Goal: Answer question/provide support: Share knowledge or assist other users

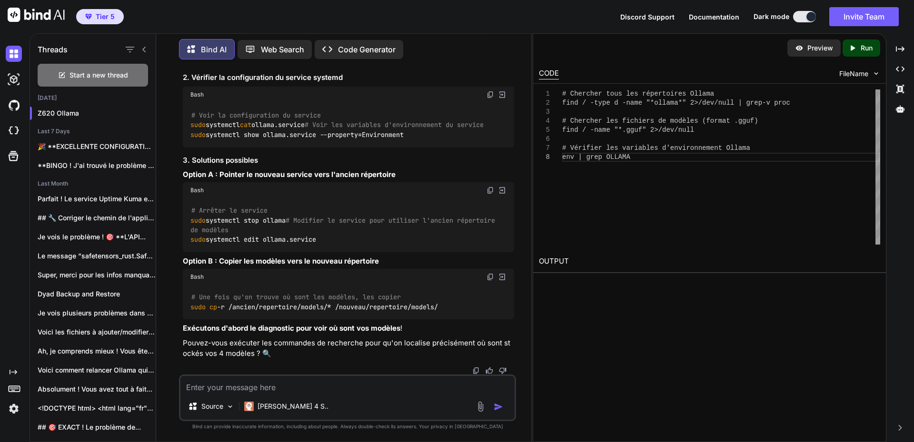
scroll to position [15046, 0]
click at [492, 6] on img at bounding box center [491, 3] width 8 height 8
click at [487, 6] on img at bounding box center [491, 3] width 8 height 8
click at [383, 83] on h3 "2. Vérifier la configuration du service systemd" at bounding box center [348, 77] width 331 height 11
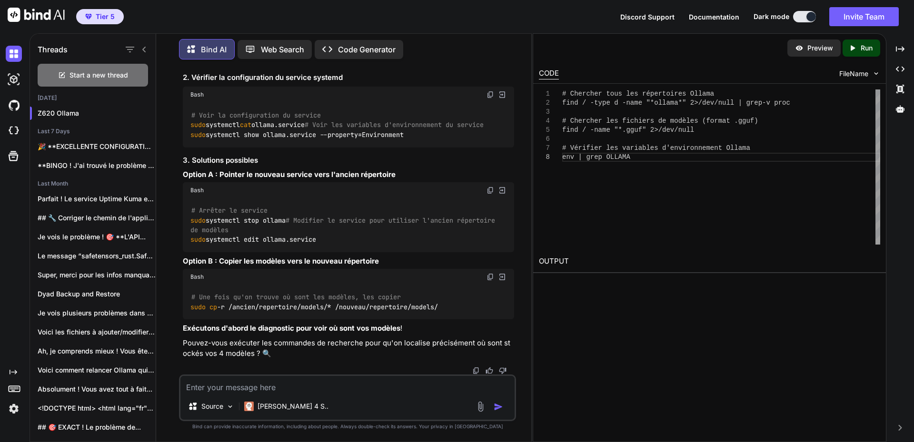
click at [492, 99] on img at bounding box center [491, 95] width 8 height 8
click at [441, 166] on h3 "3. Solutions possibles" at bounding box center [348, 160] width 331 height 11
click at [488, 187] on img at bounding box center [491, 191] width 8 height 8
click at [255, 389] on textarea at bounding box center [347, 384] width 334 height 17
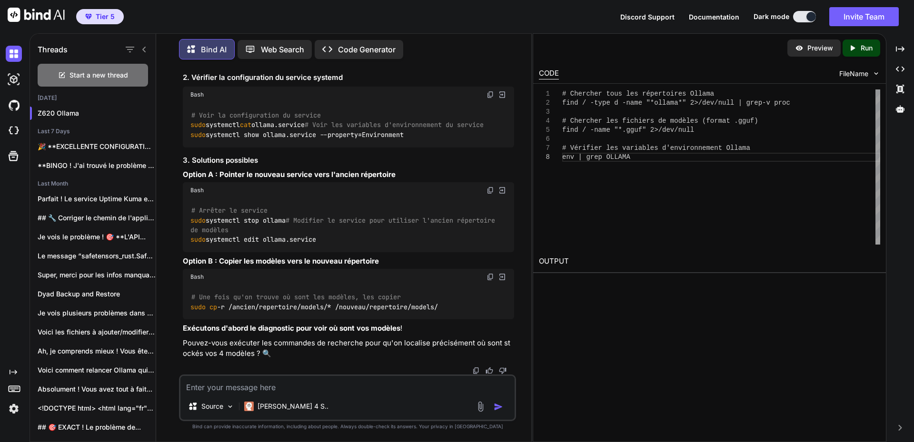
paste textarea "# Loremips dolo sit ametconsect Adipis elit / -sedd e -temp "*incidi*" 3>/utl/e…"
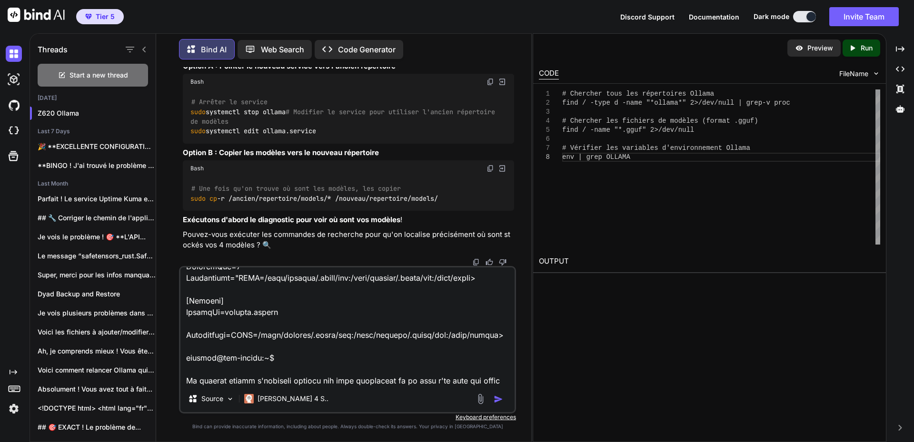
scroll to position [447, 0]
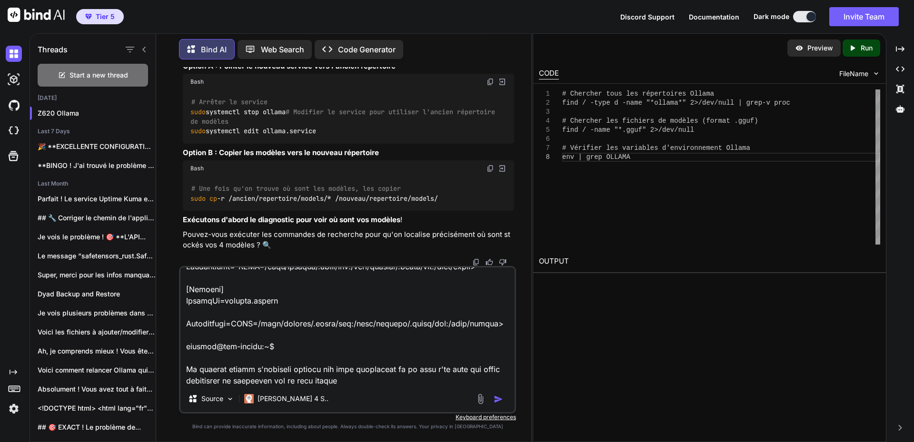
type textarea "# Loremips dolo sit ametconsect Adipis elit / -sedd e -temp "*incidi*" 3>/utl/e…"
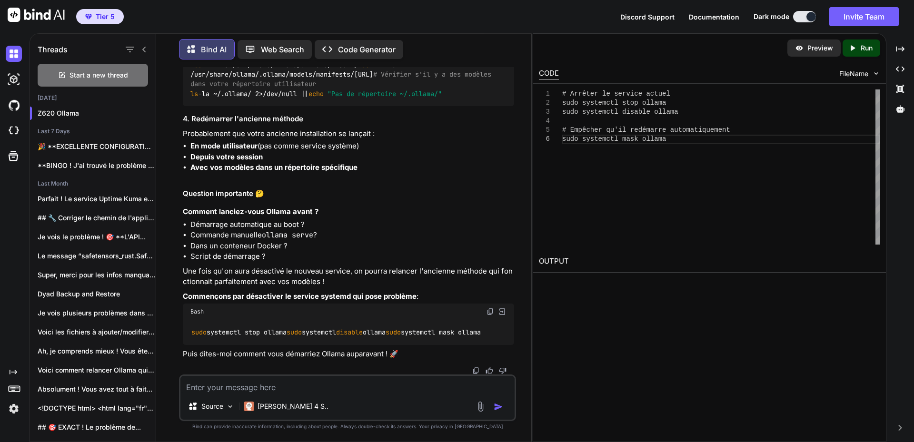
scroll to position [15825, 0]
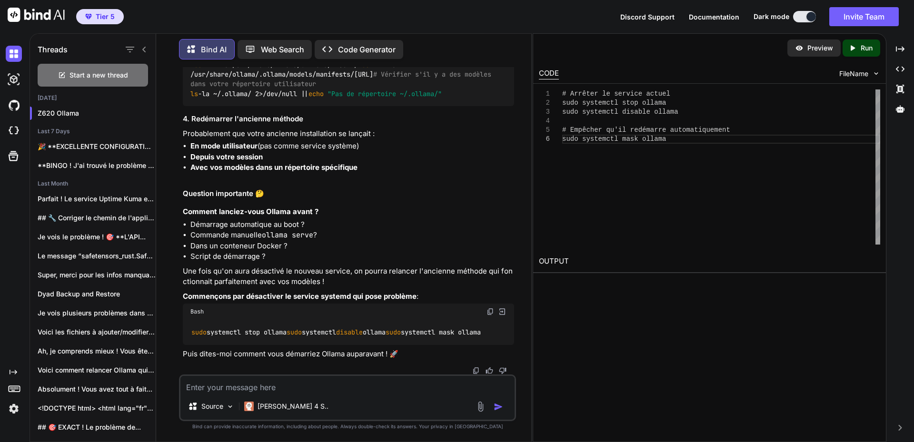
click at [408, 23] on h3 "3. Vérifier où sont vos modèles fonctionnels" at bounding box center [348, 17] width 331 height 11
click at [491, 38] on img at bounding box center [491, 34] width 8 height 8
click at [398, 152] on li "En mode utilisateur (pas comme service système)" at bounding box center [352, 146] width 324 height 11
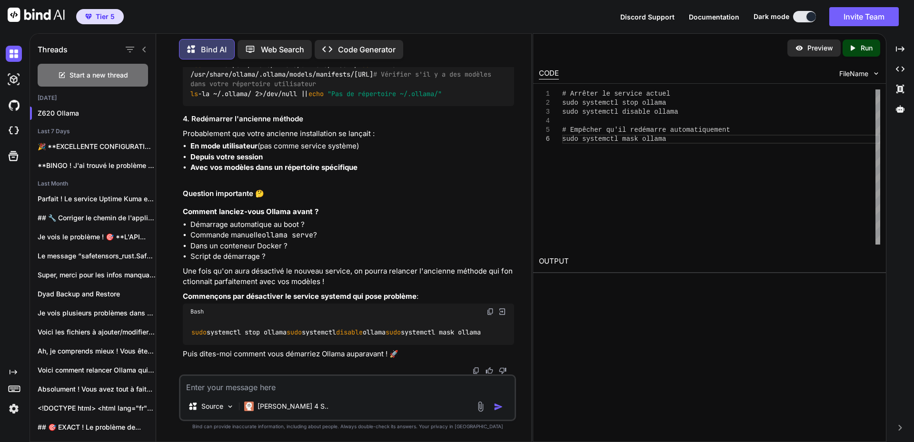
click at [490, 308] on img at bounding box center [491, 312] width 8 height 8
click at [320, 386] on textarea at bounding box center [347, 384] width 334 height 17
paste textarea "# Loremips dolo sit ametconsect Adipis elit / -sedd e -temp "*incidi*" 3>/utl/e…"
type textarea "# Loremips dolo sit ametconsect Adipis elit / -sedd e -temp "*incidi*" 3>/utl/e…"
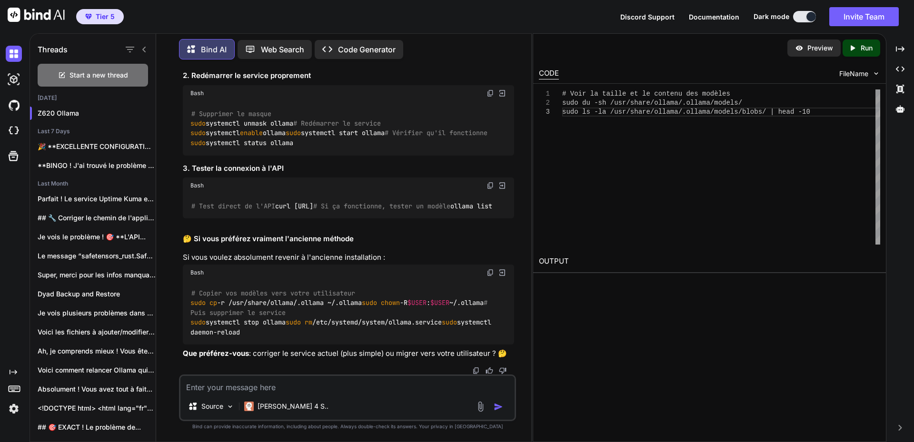
scroll to position [17103, 0]
click at [490, 14] on img at bounding box center [491, 11] width 8 height 8
click at [408, 81] on h3 "2. Redémarrer le service proprement" at bounding box center [348, 75] width 331 height 11
click at [490, 97] on img at bounding box center [491, 94] width 8 height 8
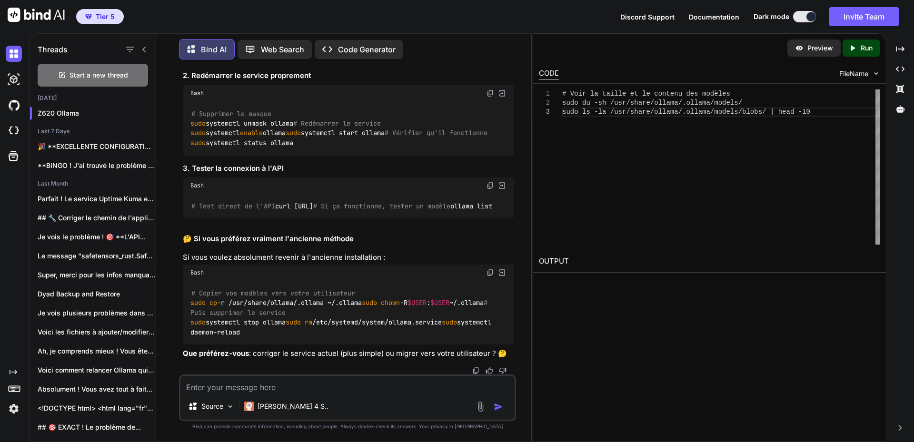
click at [371, 174] on h3 "3. Tester la connexion à l'API" at bounding box center [348, 168] width 331 height 11
click at [490, 189] on img at bounding box center [491, 186] width 8 height 8
click at [416, 245] on h2 "🤔 Si vous préférez vraiment l'ancienne méthode" at bounding box center [348, 239] width 331 height 11
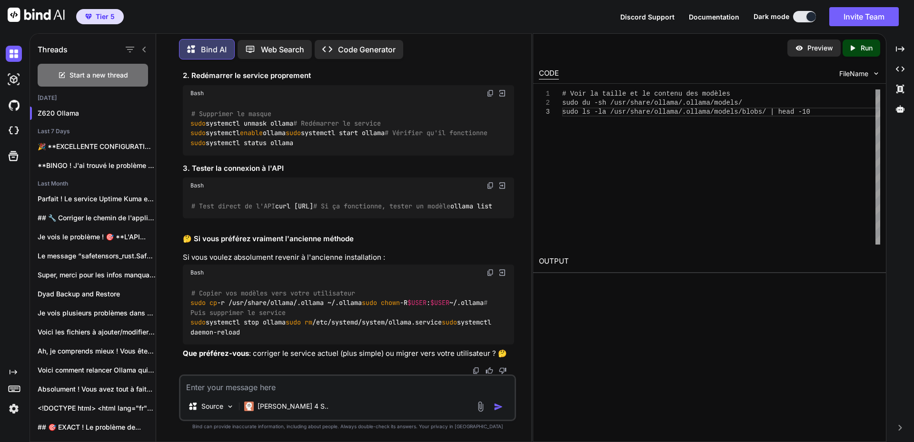
click at [303, 383] on textarea at bounding box center [347, 384] width 334 height 17
paste textarea "# Lore ip dolors am co adipisc eli seddoei temp in -ut /lab/etdol/magnaa/.enima…"
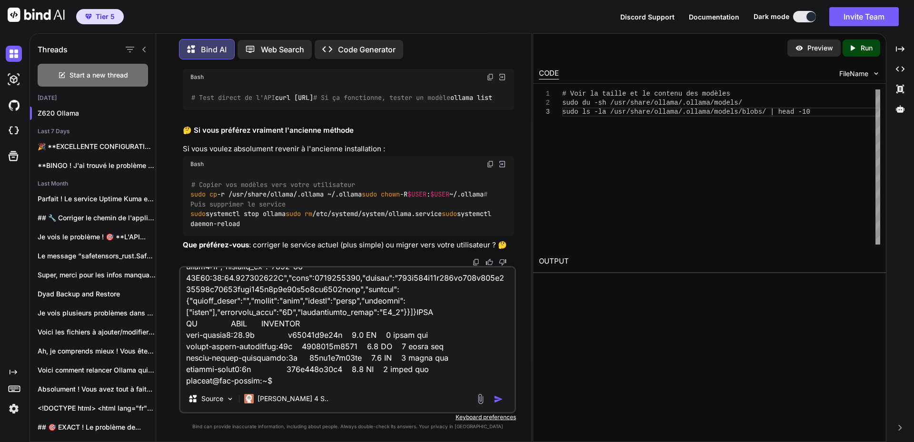
scroll to position [858, 0]
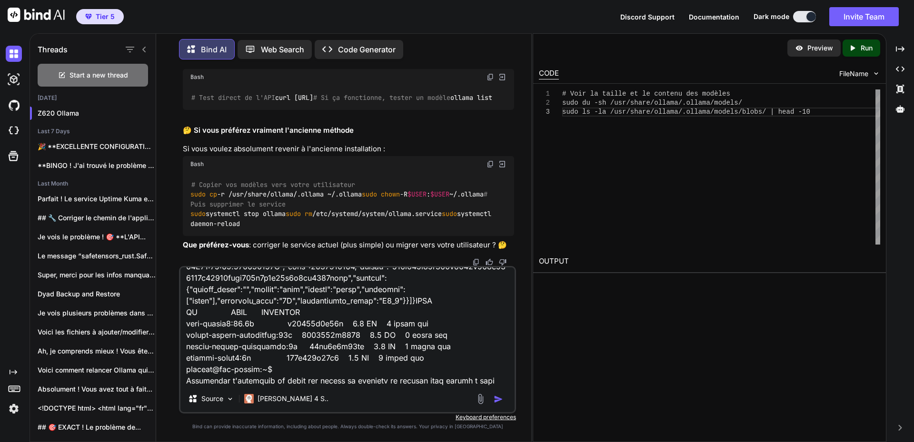
type textarea "# Lore ip dolors am co adipisc eli seddoei temp in -ut /lab/etdol/magnaa/.enima…"
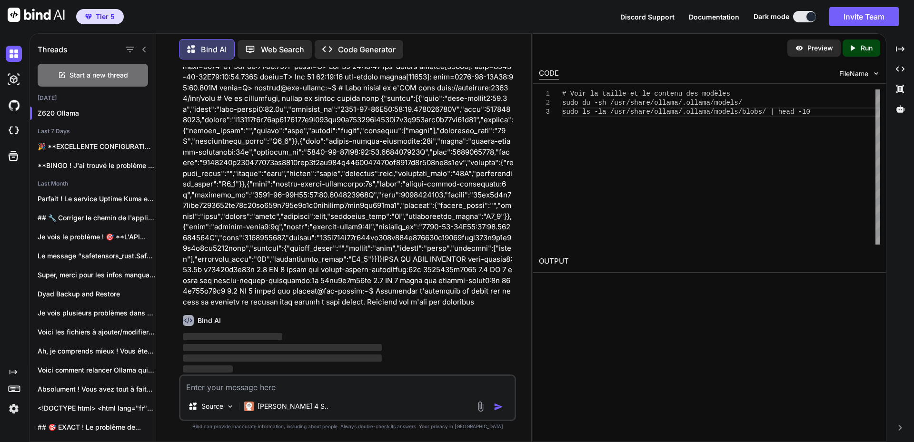
scroll to position [17355, 0]
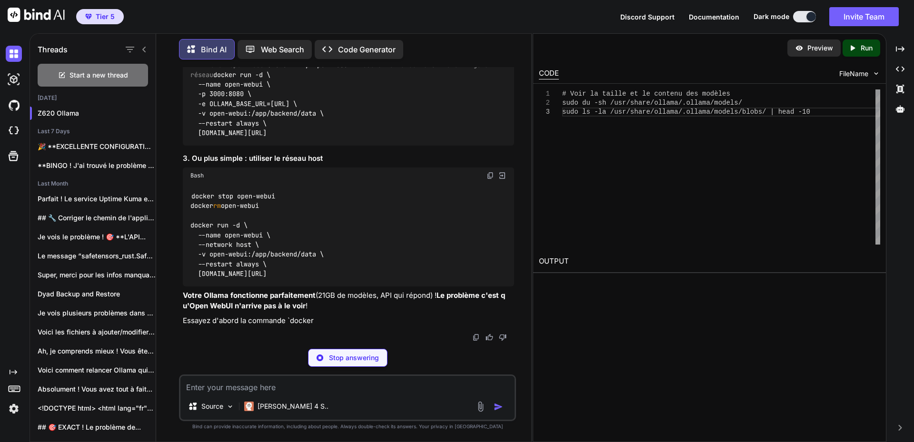
scroll to position [18139, 0]
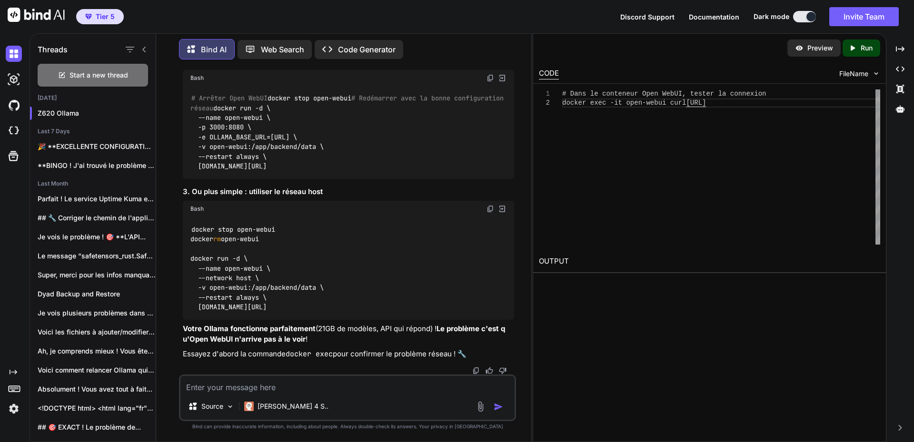
click at [488, 9] on img at bounding box center [491, 5] width 8 height 8
click at [448, 66] on h3 "2. Si ça ne marche pas, corriger la configuration Open WebUI" at bounding box center [348, 60] width 331 height 11
click at [488, 82] on img at bounding box center [491, 78] width 8 height 8
click at [413, 66] on h3 "2. Si ça ne marche pas, corriger la configuration Open WebUI" at bounding box center [348, 60] width 331 height 11
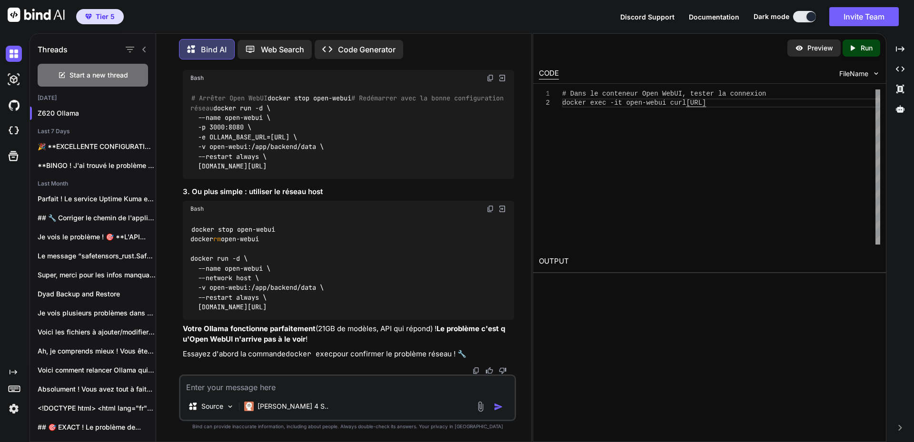
scroll to position [18329, 0]
click at [412, 198] on h3 "3. Ou plus simple : utiliser le réseau host" at bounding box center [348, 192] width 331 height 11
paste textarea "Échec de la récupération des modèles"
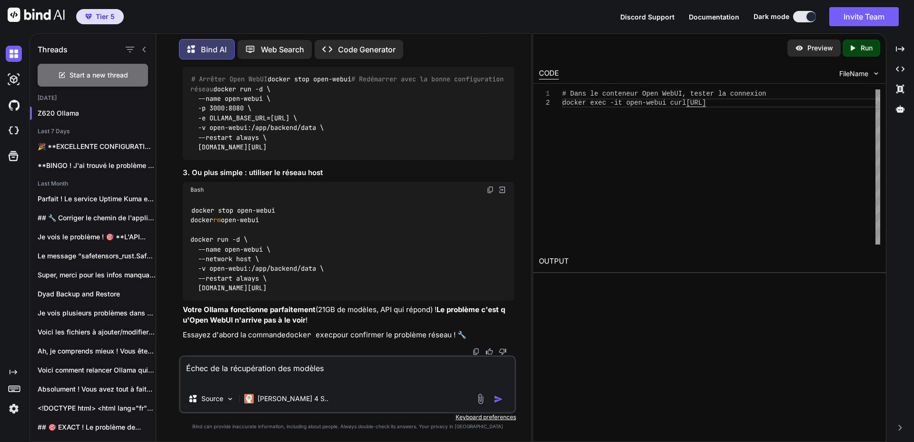
click at [380, 179] on h3 "3. Ou plus simple : utiliser le réseau host" at bounding box center [348, 173] width 331 height 11
click at [492, 194] on img at bounding box center [491, 190] width 8 height 8
drag, startPoint x: 197, startPoint y: 387, endPoint x: 205, endPoint y: 382, distance: 9.4
click at [197, 387] on div "Échec de la récupération des modèles Source [PERSON_NAME] 4 S.." at bounding box center [347, 385] width 337 height 58
click at [205, 382] on textarea "Échec de la récupération des modèles" at bounding box center [347, 371] width 334 height 29
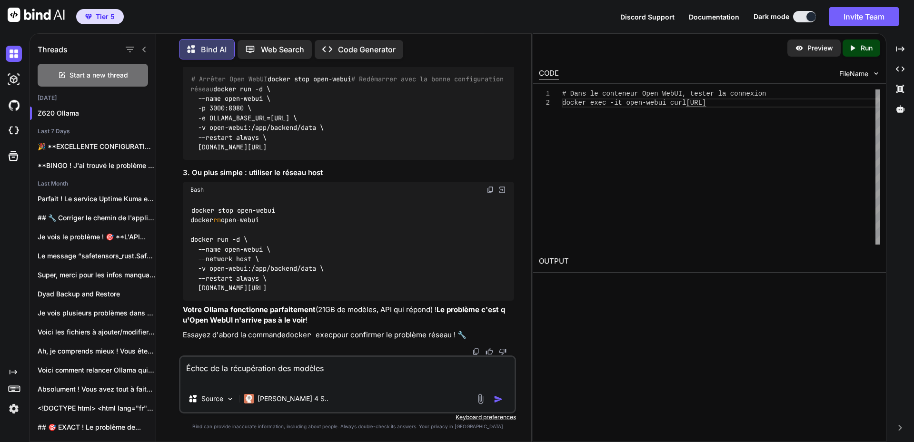
paste textarea "# Voir la taille et le contenu des modèles sudo du -sh /usr/share/ollama/.ollam…"
type textarea "Lorem ip do sitametconse adi elitsed # Doei te incidi ut la etdolor mag aliquae…"
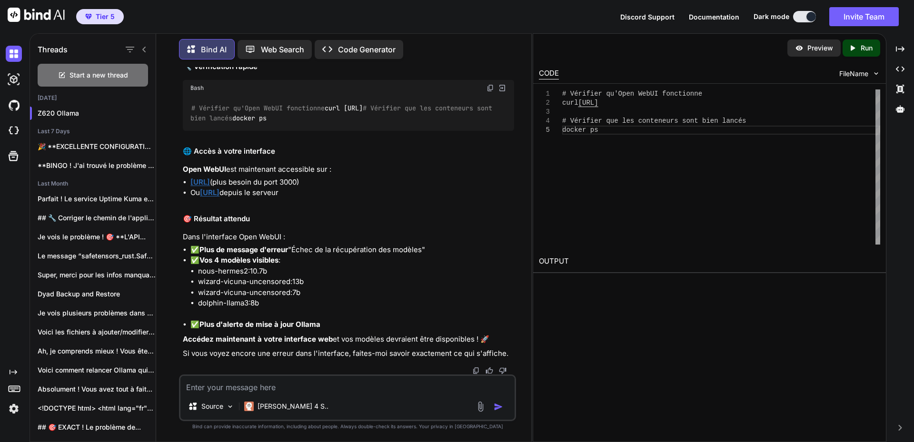
scroll to position [19450, 0]
click at [222, 384] on textarea at bounding box center [347, 384] width 334 height 17
paste textarea "Échec de la récupération des modèles"
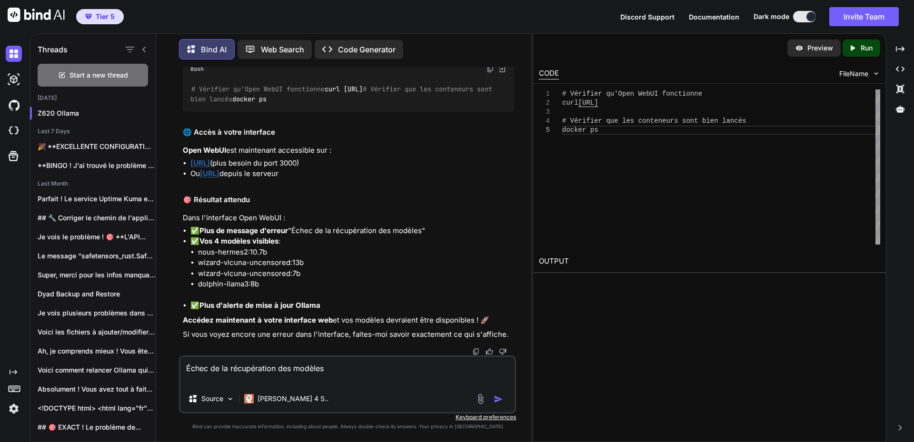
scroll to position [19630, 0]
paste textarea "Open WebUI: Server Connection Error"
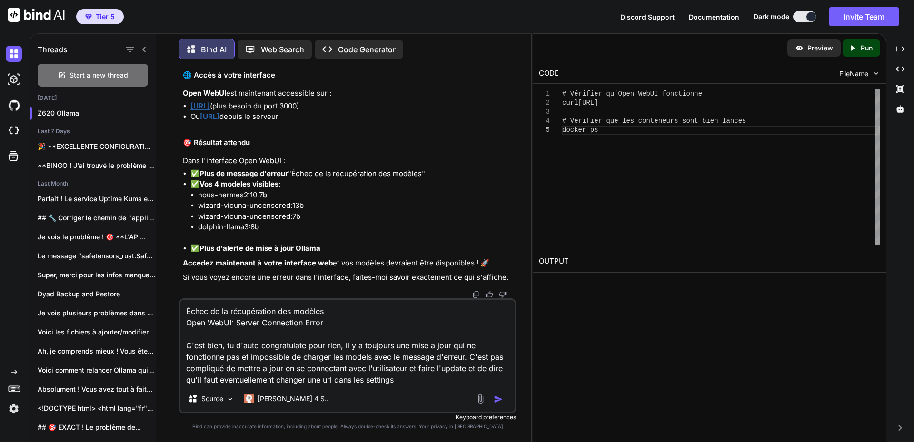
type textarea "Échec de la récupération des modèles Open WebUI: Server Connection Error C'est …"
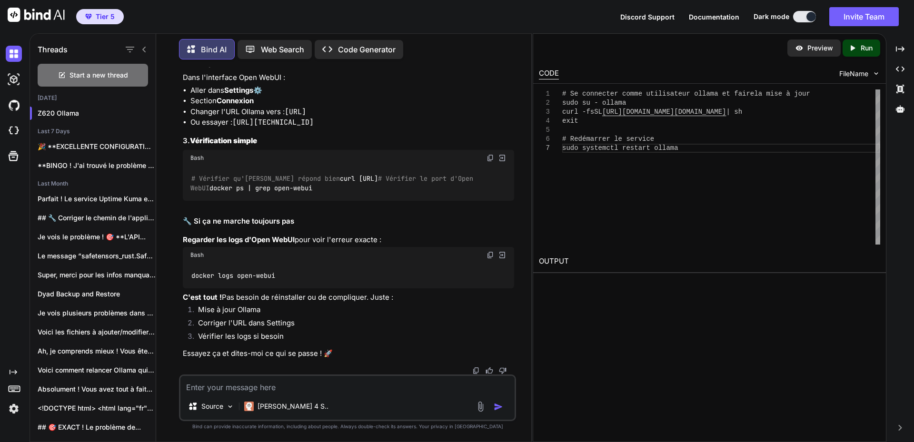
scroll to position [20040, 0]
drag, startPoint x: 450, startPoint y: 229, endPoint x: 456, endPoint y: 232, distance: 7.0
click at [450, 83] on p "Dans l'interface Open WebUI :" at bounding box center [348, 77] width 331 height 11
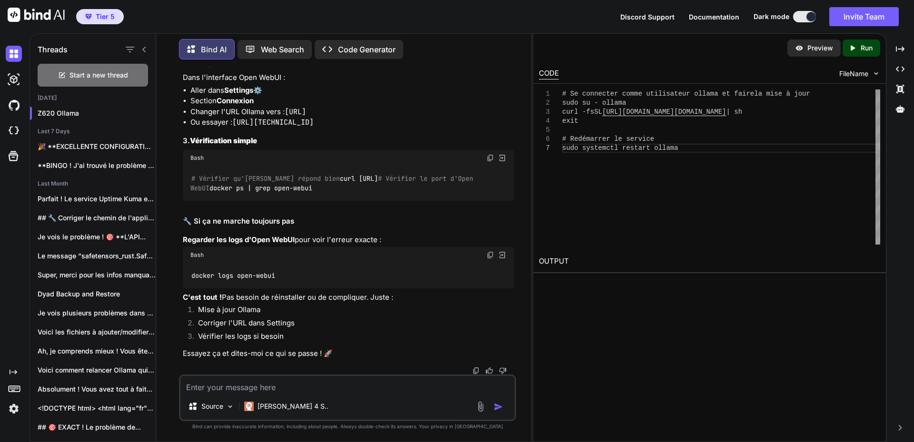
click at [335, 227] on h2 "🔧 Si ça ne marche toujours pas" at bounding box center [348, 221] width 331 height 11
click at [239, 387] on textarea at bounding box center [347, 384] width 334 height 17
type textarea "putty plante"
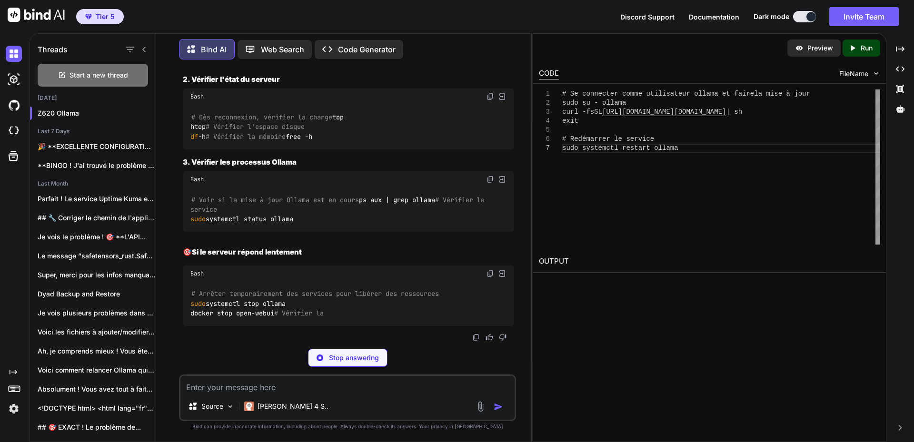
scroll to position [20714, 0]
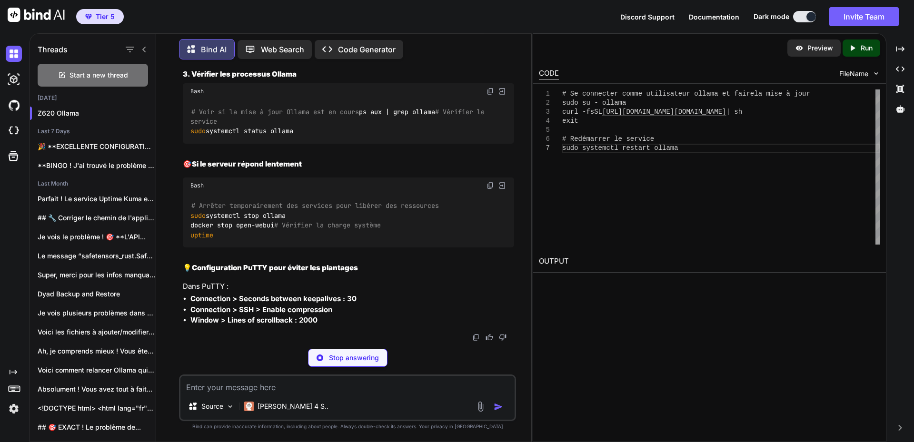
click at [490, 12] on img at bounding box center [491, 9] width 8 height 8
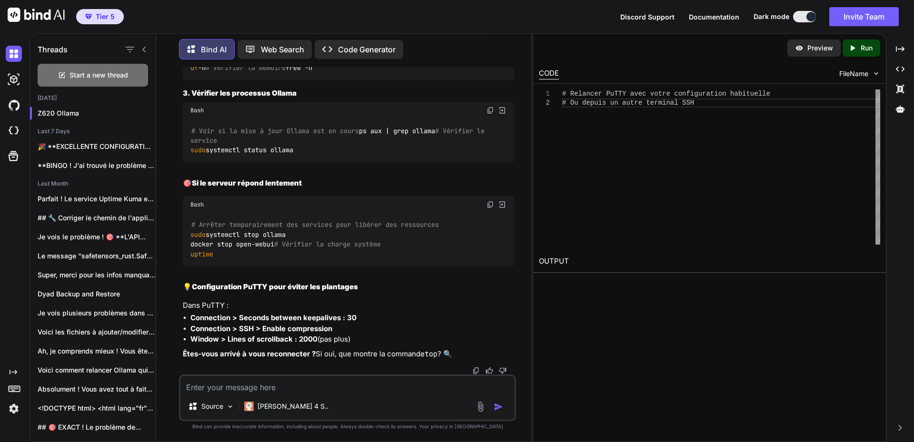
click at [259, 379] on textarea at bounding box center [347, 384] width 334 height 17
type textarea "Pourquoi ne pas mettre a jour en root"
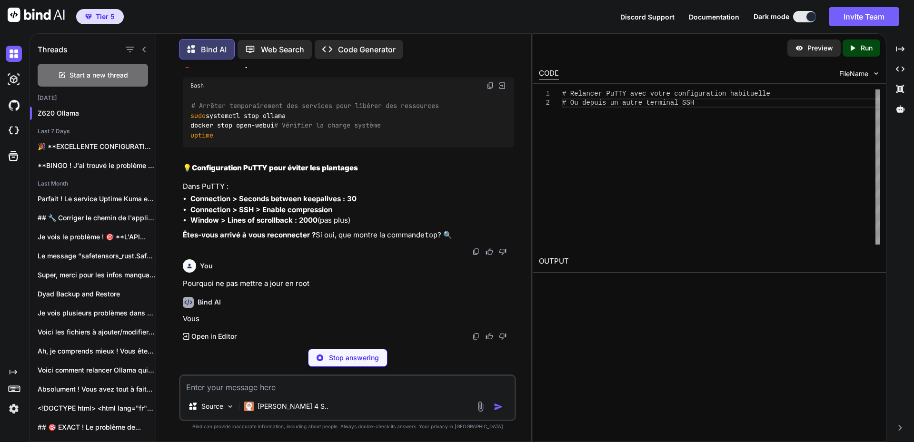
scroll to position [21050, 0]
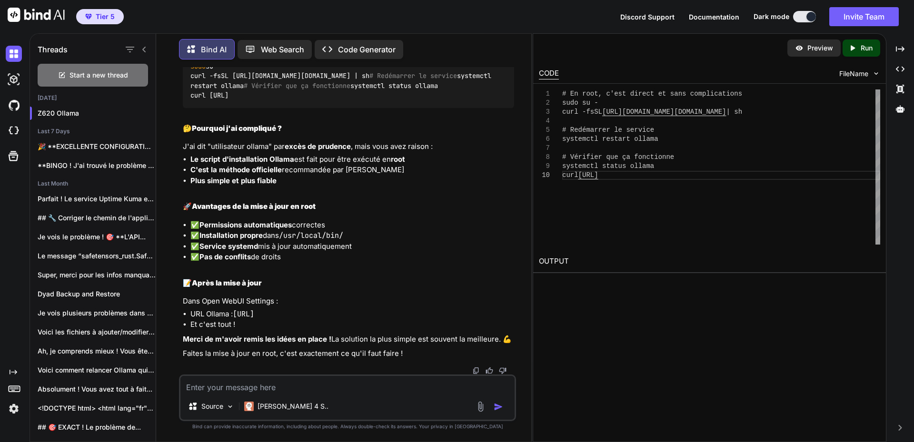
drag, startPoint x: 269, startPoint y: 379, endPoint x: 319, endPoint y: 357, distance: 55.0
click at [269, 378] on textarea at bounding box center [347, 384] width 334 height 17
paste textarea "System information as of [DATE] System load: 1.23 Usage of /: 14.1% of 914.35GB…"
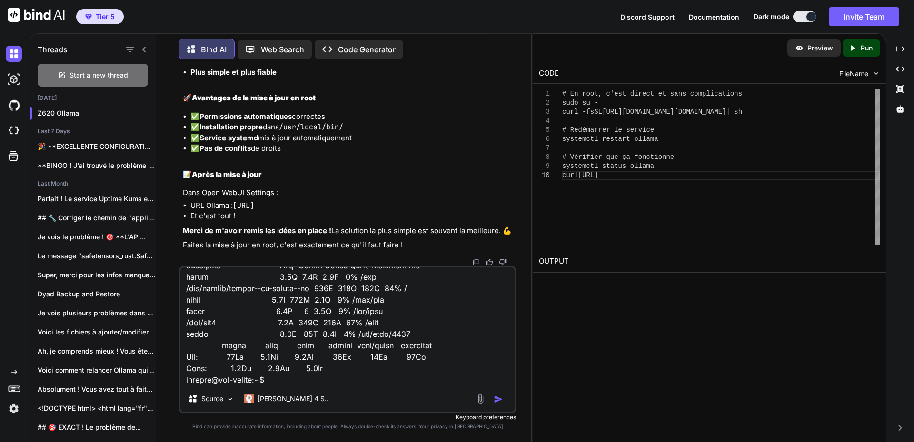
scroll to position [21336, 0]
click at [371, 230] on div "Vous avez complètement raison ! 🎯 ✅ Mise à jour Ollama en root - SIMPLE et EFFI…" at bounding box center [348, 63] width 331 height 376
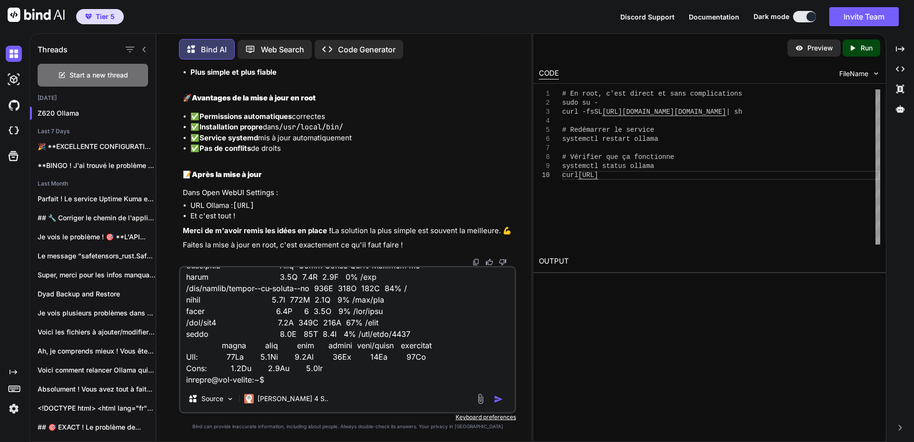
copy code "curl -fsSL [URL][DOMAIN_NAME][DOMAIN_NAME] | sh"
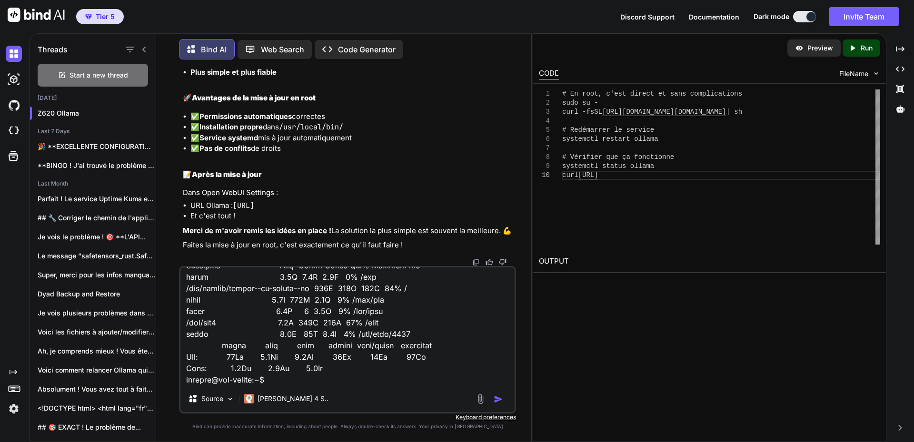
copy code "systemctl restart ollama"
click at [263, 398] on p "[PERSON_NAME] 4 S.." at bounding box center [293, 399] width 71 height 10
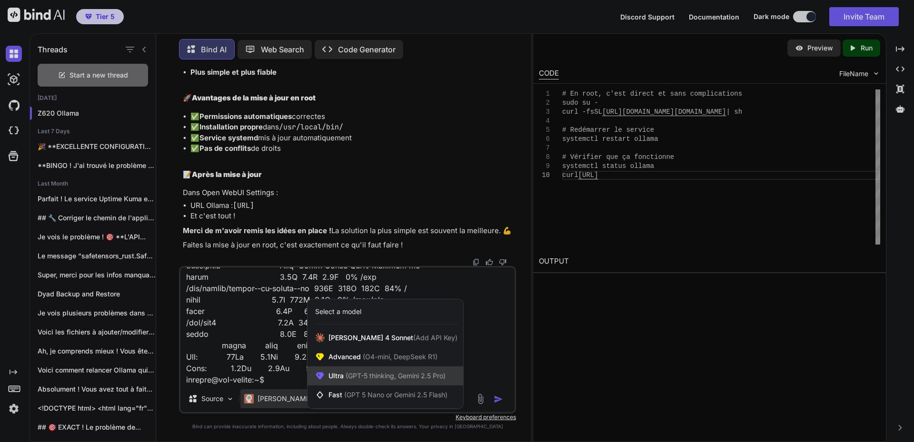
click at [365, 372] on span "(GPT-5 thinking, Gemini 2.5 Pro)" at bounding box center [395, 376] width 102 height 8
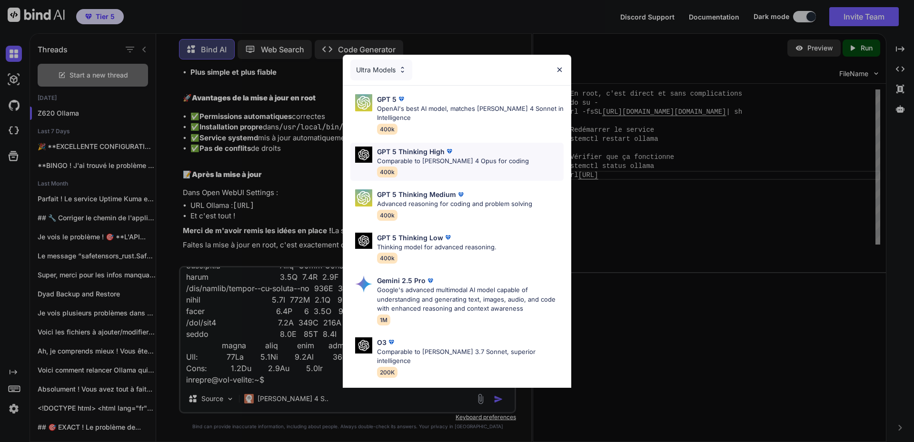
click at [418, 157] on p "Comparable to [PERSON_NAME] 4 Opus for coding" at bounding box center [453, 162] width 152 height 10
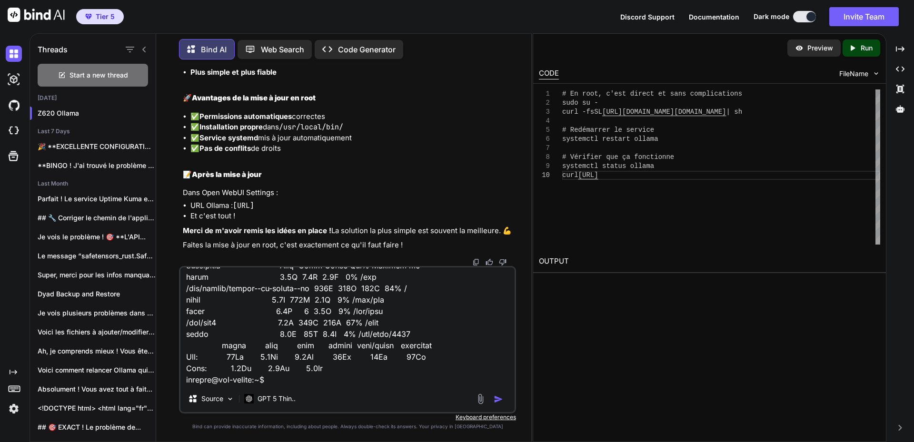
drag, startPoint x: 251, startPoint y: 376, endPoint x: 364, endPoint y: 368, distance: 113.6
click at [251, 376] on textarea at bounding box center [347, 327] width 334 height 118
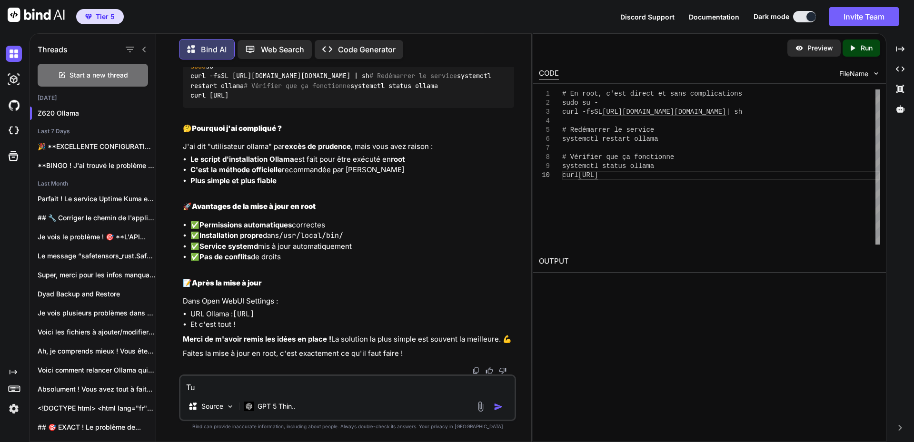
scroll to position [0, 0]
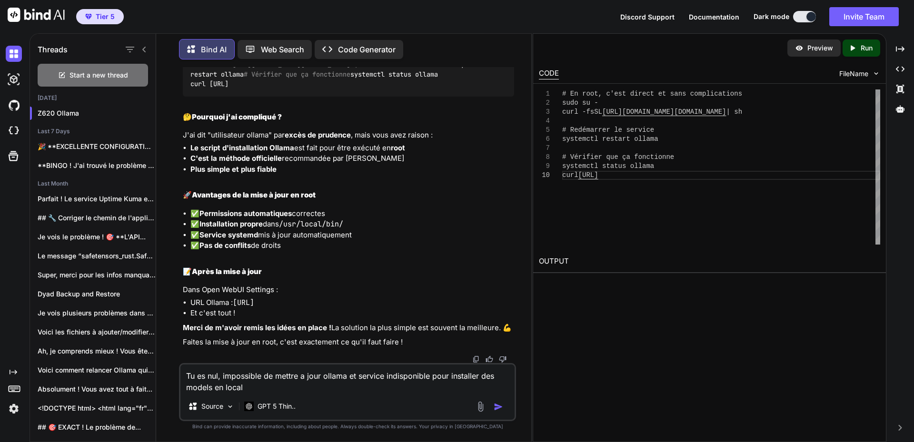
paste textarea "Échec de la récupération des modèles"
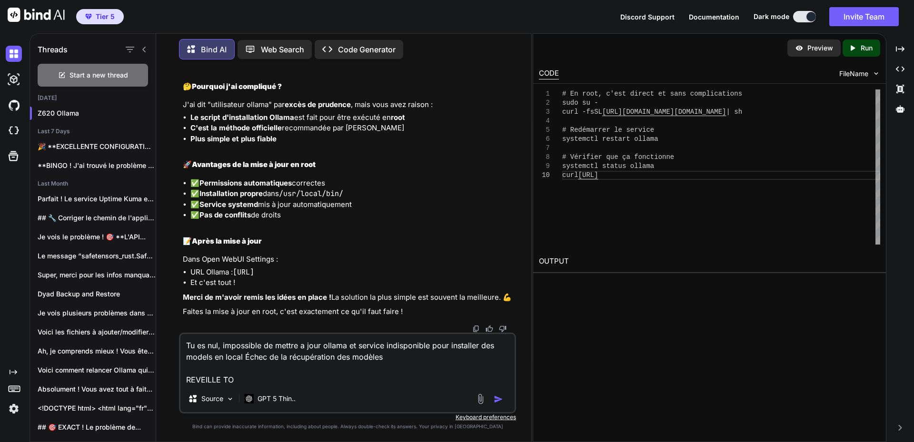
type textarea "Tu es nul, impossible de mettre a jour ollama et service indisponible pour inst…"
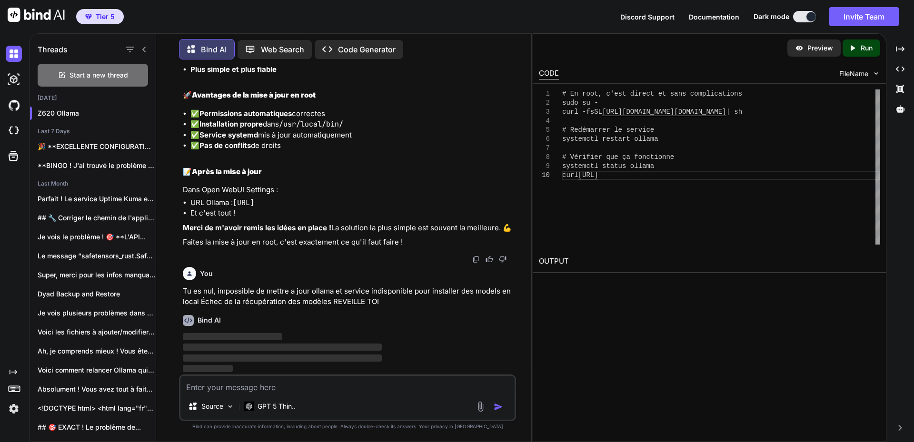
scroll to position [21558, 0]
click at [247, 382] on textarea at bounding box center [347, 384] width 334 height 17
paste textarea "Échec de la récupération des modèles"
type textarea "Échec de la récupération des modèles"
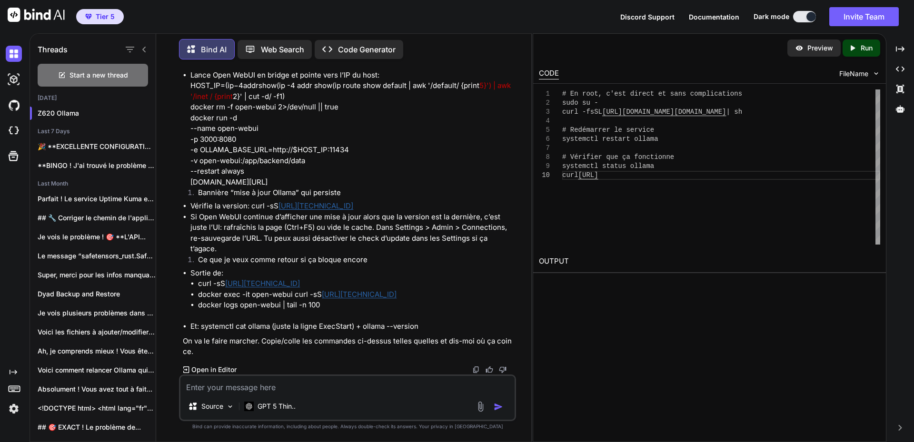
scroll to position [21796, 0]
drag, startPoint x: 197, startPoint y: 190, endPoint x: 433, endPoint y: 226, distance: 238.3
copy li "sudo systemctl stop ollama which ollama || true ollama --version || true system…"
drag, startPoint x: 183, startPoint y: 251, endPoint x: 342, endPoint y: 263, distance: 159.5
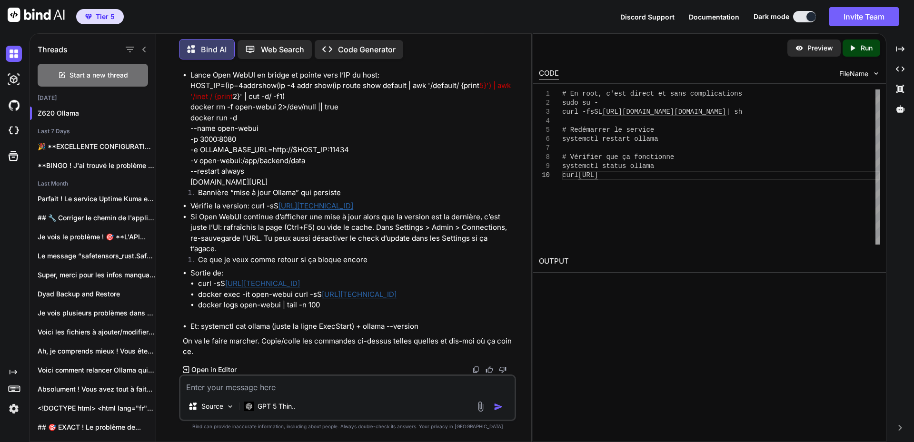
copy p "sudo apt purge -y ollama || true sudo rm -f /usr/bin/ollama || true"
drag, startPoint x: 338, startPoint y: 297, endPoint x: 409, endPoint y: 290, distance: 71.8
copy p "curl -fsSL [URL][DOMAIN_NAME][DOMAIN_NAME] | sudo sh"
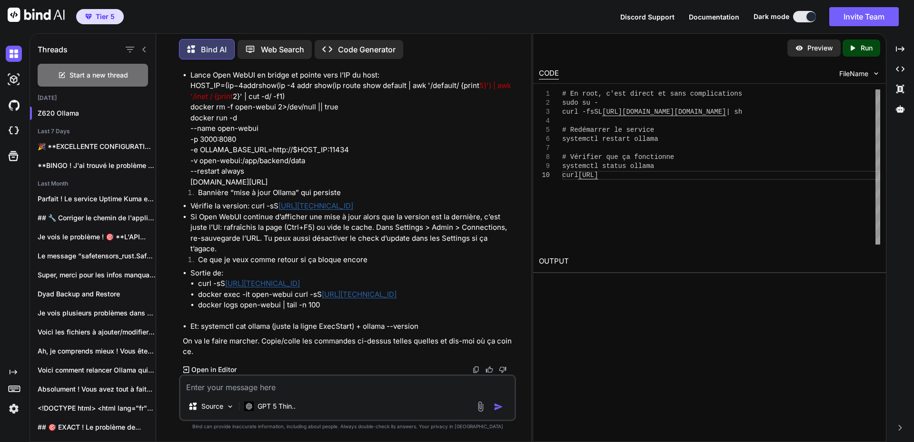
drag, startPoint x: 183, startPoint y: 318, endPoint x: 332, endPoint y: 327, distance: 149.3
copy p "sudo systemctl daemon-reload sudo systemctl enable --now ollama"
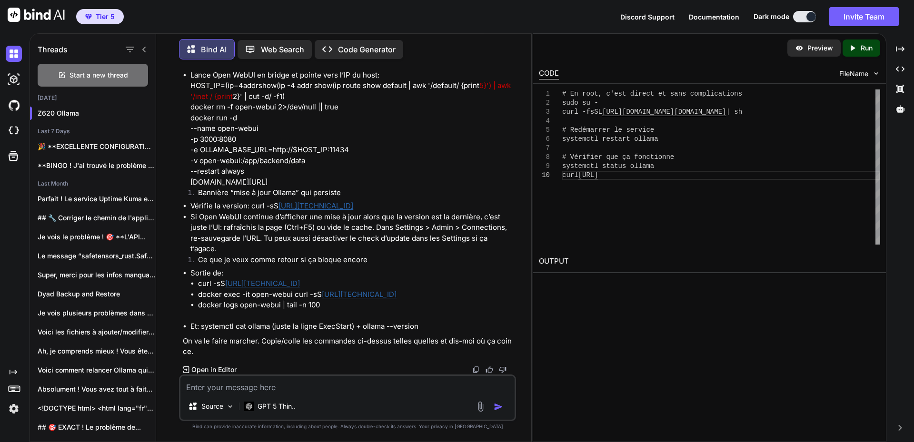
drag, startPoint x: 183, startPoint y: 259, endPoint x: 371, endPoint y: 288, distance: 190.7
copy p "ollama --version curl -sS [URL][TECHNICAL_ID] curl -sS [URL][TECHNICAL_ID] ss -…"
drag, startPoint x: 467, startPoint y: 257, endPoint x: 509, endPoint y: 268, distance: 44.2
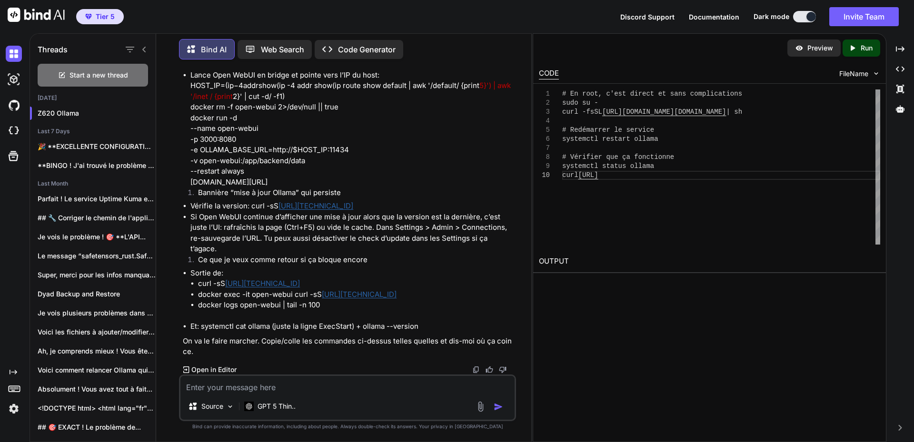
copy p "journalctl -u ollama -e --no-pager et partage les 10 dernières lignes d’erreur."
drag, startPoint x: 269, startPoint y: 385, endPoint x: 366, endPoint y: 350, distance: 103.3
click at [269, 385] on textarea at bounding box center [347, 384] width 334 height 17
paste textarea "Welcome to Ubuntu 22.04.5 LTS (GNU/Linux 6.8.0-84-generic x86_64) * Documentati…"
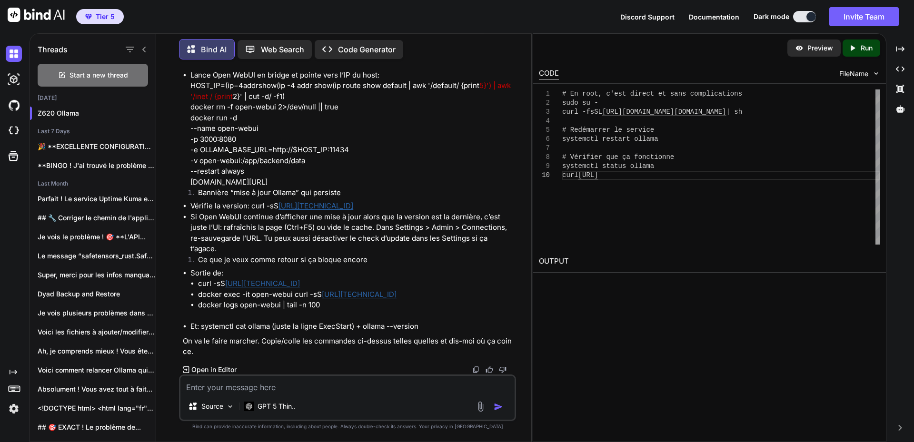
type textarea "Welcome to Ubuntu 22.04.5 LTS (GNU/Linux 6.8.0-84-generic x86_64) * Documentati…"
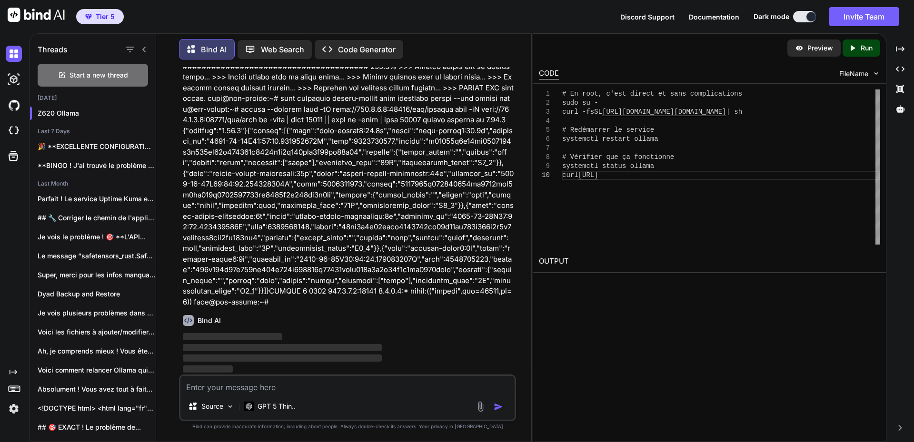
scroll to position [23449, 0]
click at [248, 386] on textarea at bounding box center [347, 384] width 334 height 17
paste textarea "🤖 Assistant IA Personnel (Open WebUI) Version: v0.6.26 (v0.6.32 disponible !) D…"
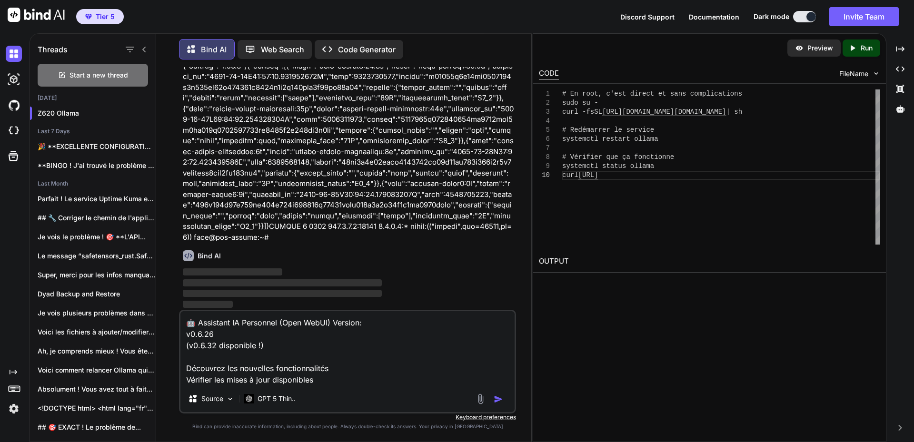
scroll to position [23514, 0]
type textarea "🤖 Assistant IA Personnel (Open WebUI) Version: v0.6.26 (v0.6.32 disponible !) D…"
click at [497, 399] on img "button" at bounding box center [499, 400] width 10 height 10
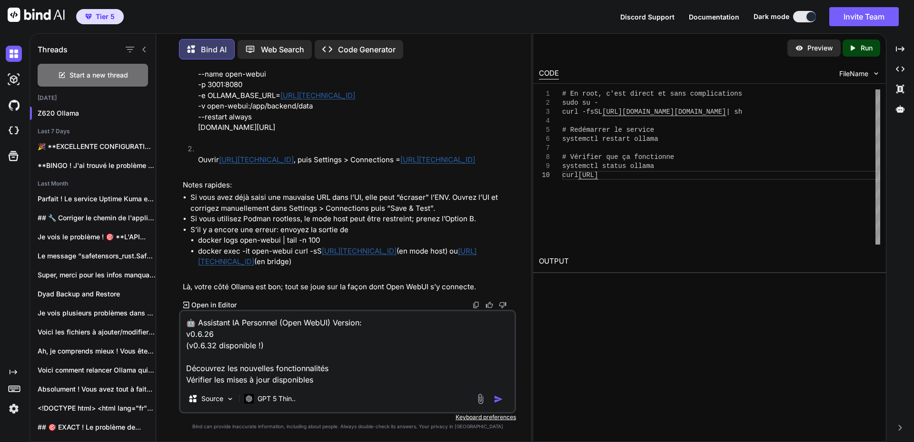
scroll to position [23609, 0]
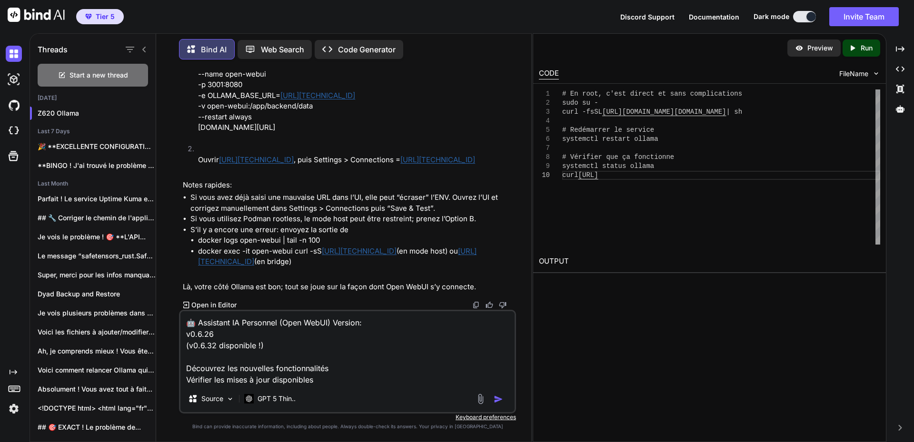
drag, startPoint x: 199, startPoint y: 164, endPoint x: 362, endPoint y: 263, distance: 191.1
copy p "docker rm -f open-webui 2>/dev/null || true docker run -d --name open-webui --n…"
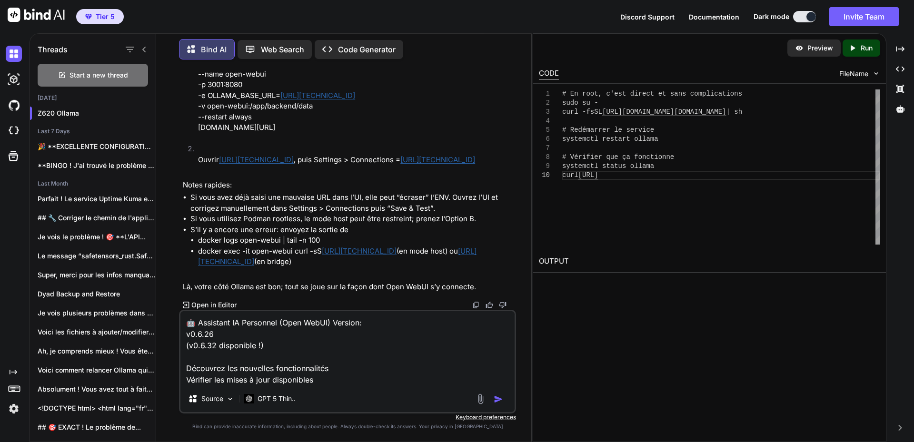
scroll to position [23888, 0]
drag, startPoint x: 199, startPoint y: 197, endPoint x: 456, endPoint y: 209, distance: 257.4
drag, startPoint x: 429, startPoint y: 215, endPoint x: 412, endPoint y: 209, distance: 18.7
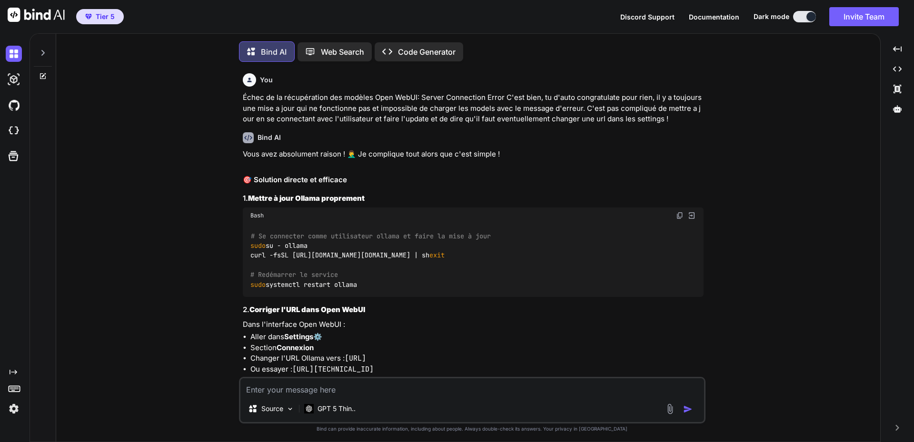
type textarea "x"
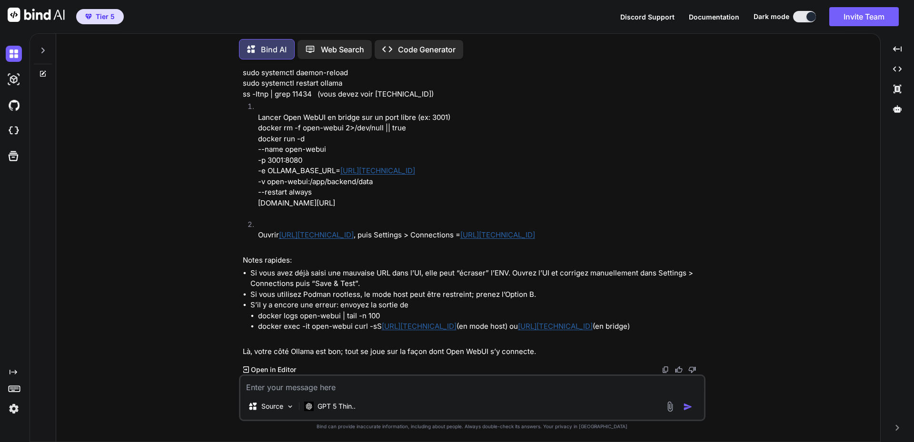
scroll to position [4054, 0]
click at [322, 388] on textarea at bounding box center [472, 384] width 464 height 17
type textarea "T"
type textarea "x"
type textarea "TU"
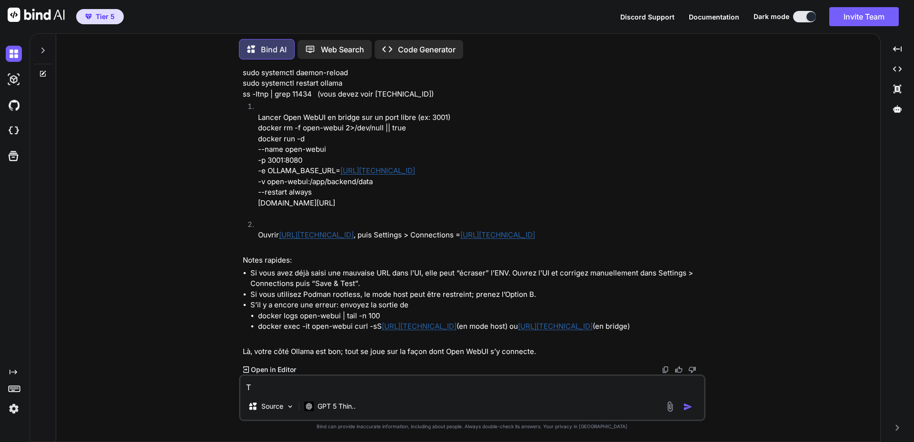
type textarea "x"
type textarea "TU"
type textarea "x"
type textarea "TU M"
type textarea "x"
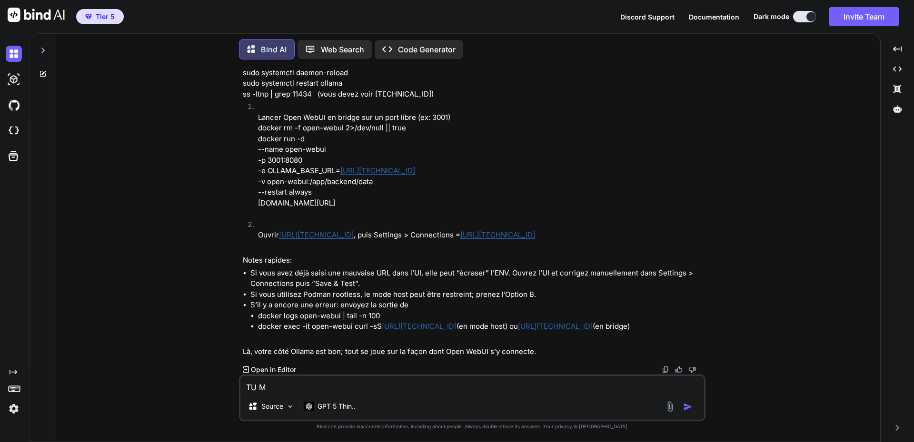
type textarea "TU ME"
type textarea "x"
type textarea "TU ME"
type textarea "x"
type textarea "TU ME R"
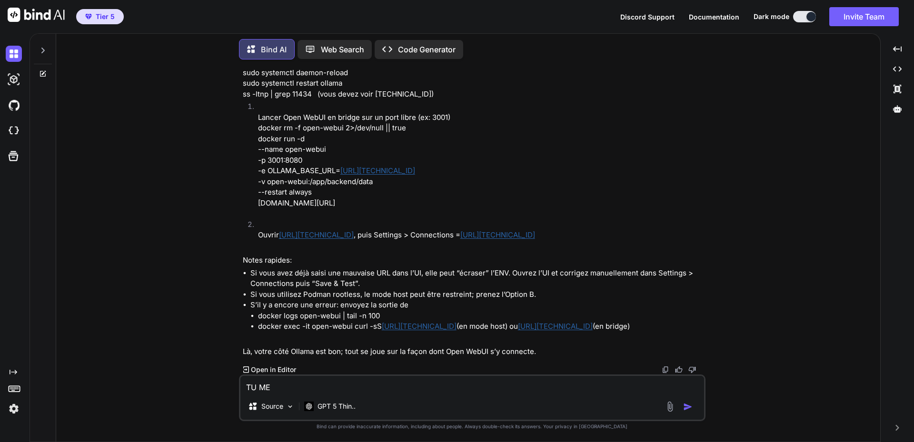
type textarea "x"
type textarea "TU ME RE"
type textarea "x"
type textarea "TU ME REN"
type textarea "x"
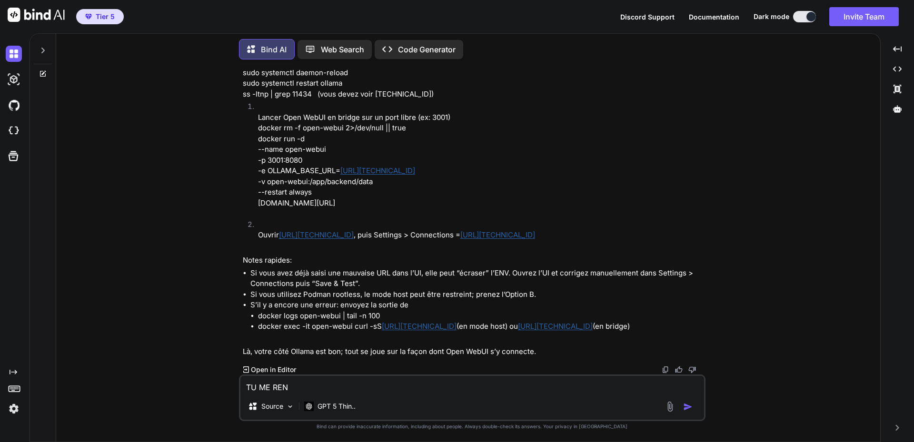
type textarea "TU ME REND"
type textarea "x"
type textarea "TU ME RENDS"
type textarea "x"
type textarea "TU ME RENDS"
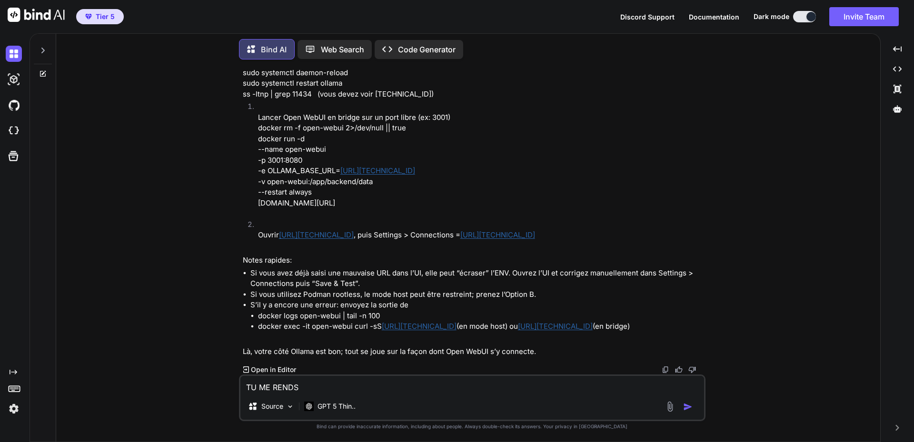
type textarea "x"
type textarea "TU ME RENDS F"
type textarea "x"
type textarea "TU ME RENDS FO"
type textarea "x"
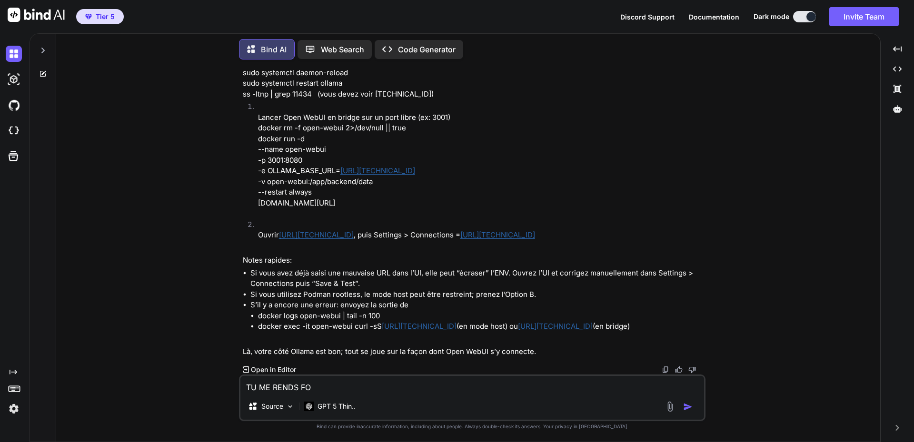
type textarea "TU ME RENDS FOU"
type textarea "x"
type textarea "TU ME RENDS FOU"
type textarea "x"
type textarea "TU ME RENDS FOU J"
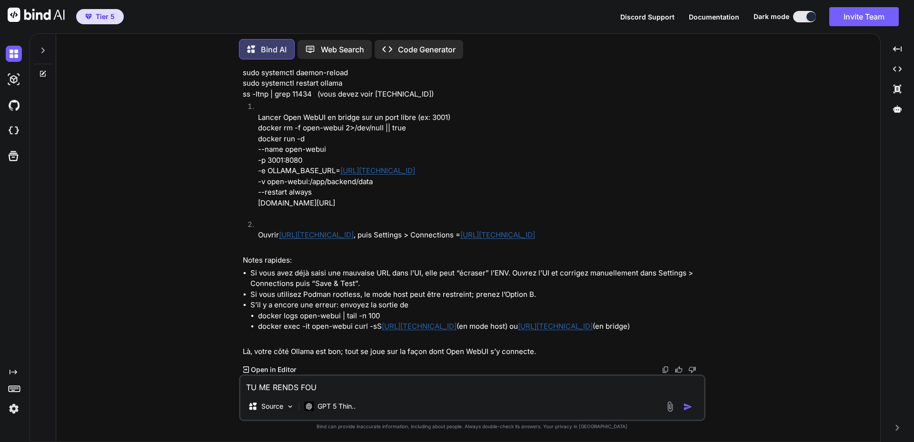
type textarea "x"
type textarea "TU ME RENDS FOU J4"
type textarea "x"
type textarea "TU ME RENDS FOU J"
type textarea "x"
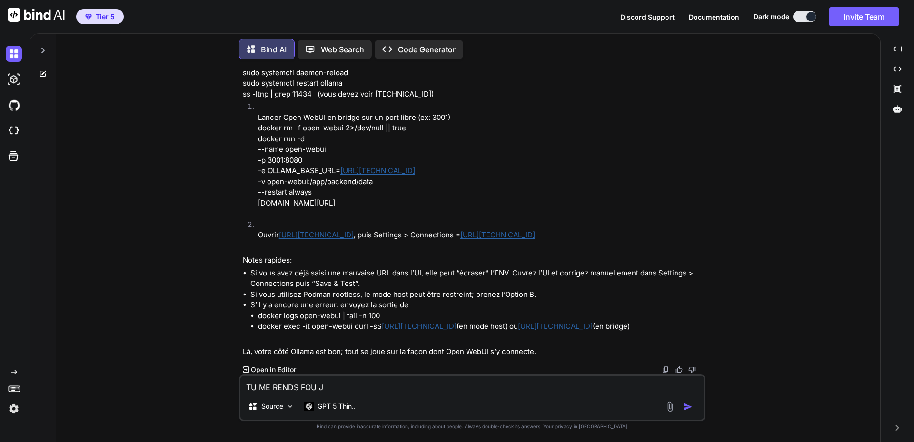
type textarea "TU ME RENDS FOU J'"
type textarea "x"
type textarea "TU ME RENDS FOU J'a"
type textarea "x"
type textarea "TU ME RENDS FOU J'ai"
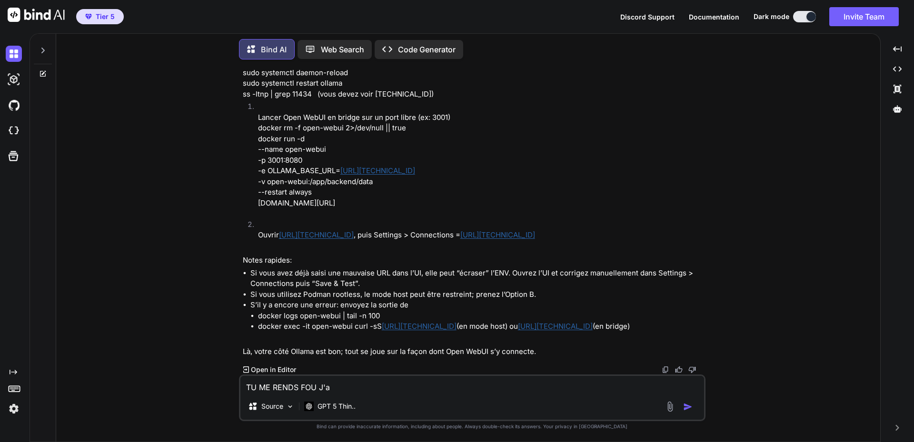
type textarea "x"
type textarea "TU ME RENDS FOU J'ai"
type textarea "x"
type textarea "TU ME RENDS FOU J'ai t"
type textarea "x"
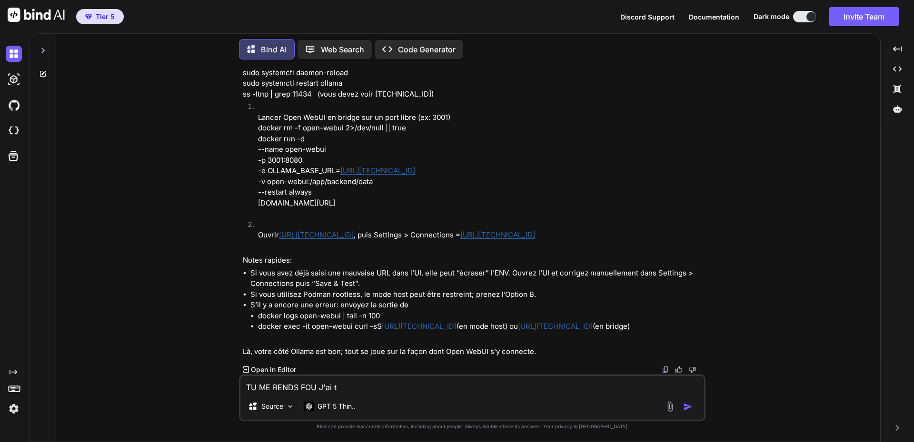
type textarea "TU ME RENDS FOU J'ai to"
type textarea "x"
type textarea "TU ME RENDS FOU J'ai tou"
type textarea "x"
type textarea "TU ME RENDS FOU J'ai touj"
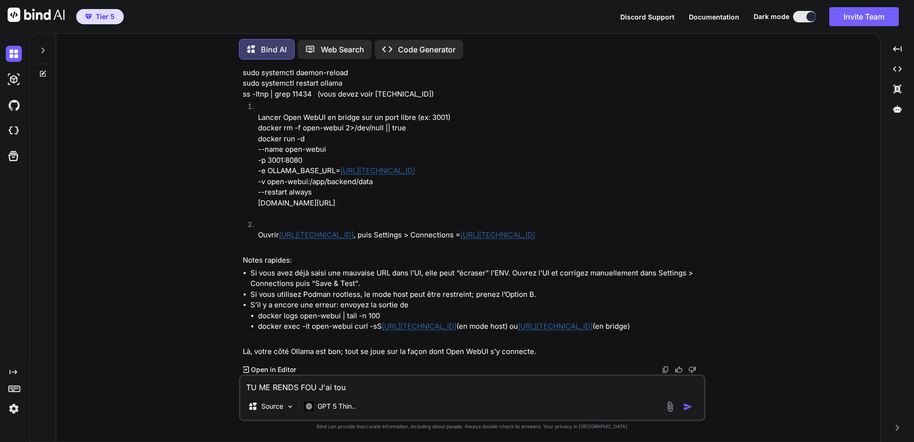
type textarea "x"
type textarea "TU ME RENDS FOU J'ai toujo"
type textarea "x"
type textarea "TU ME RENDS FOU J'ai toujour"
type textarea "x"
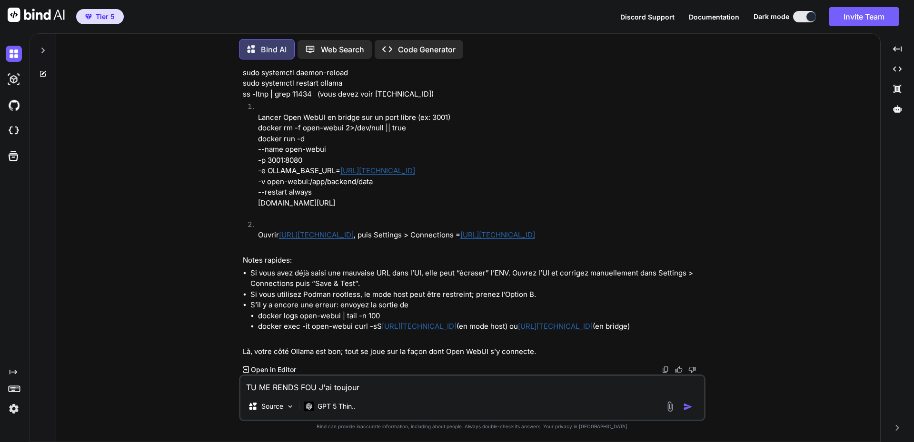
type textarea "TU ME RENDS FOU J'ai toujours"
type textarea "x"
type textarea "TU ME RENDS FOU J'ai toujours"
type textarea "x"
type textarea "TU ME RENDS FOU J'ai toujours c"
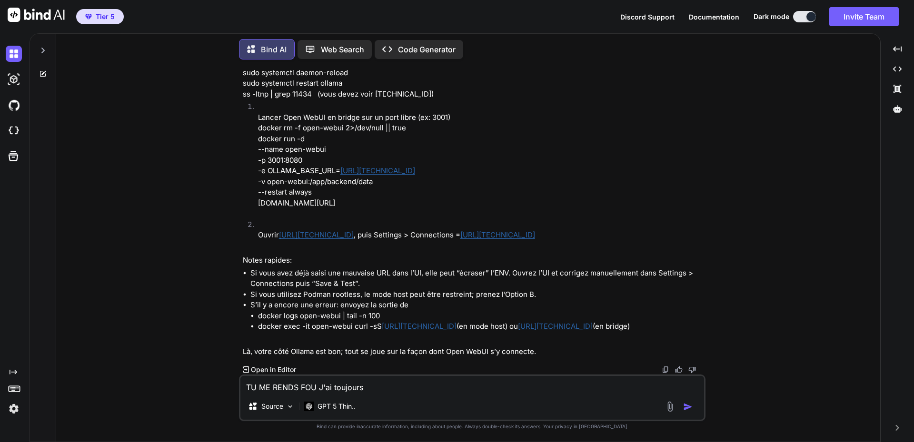
type textarea "x"
type textarea "TU ME RENDS FOU J'ai toujours ce"
type textarea "x"
type textarea "TU ME RENDS FOU J'ai toujours ce"
type textarea "x"
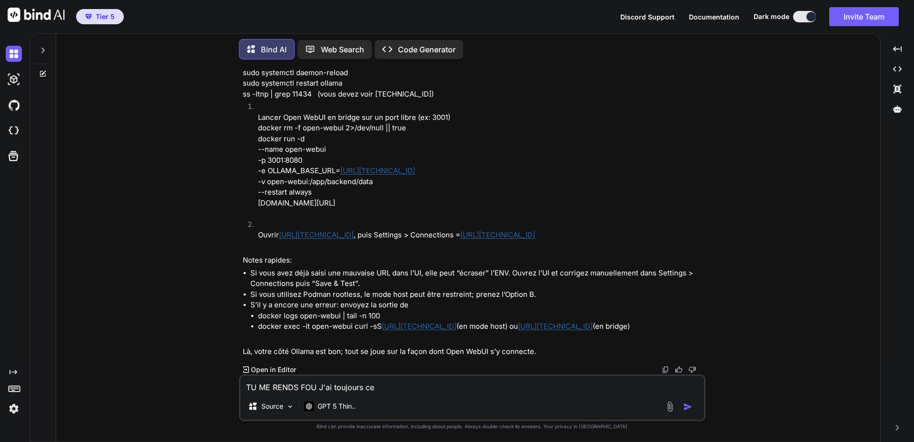
type textarea "TU ME RENDS FOU J'ai toujours ce m"
type textarea "x"
type textarea "TU ME RENDS FOU J'ai toujours ce me"
type textarea "x"
type textarea "TU ME RENDS FOU J'ai toujours ce mem"
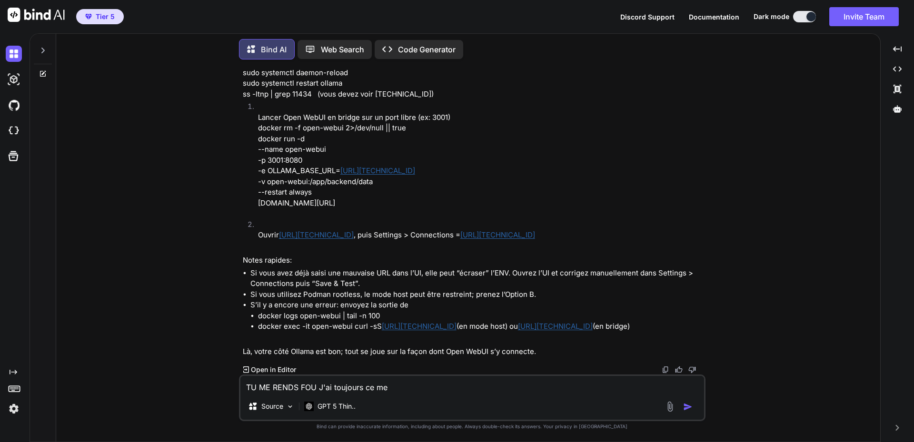
type textarea "x"
type textarea "TU ME RENDS FOU J'ai toujours ce meme"
type textarea "x"
type textarea "TU ME RENDS FOU J'ai toujours ce meme"
type textarea "x"
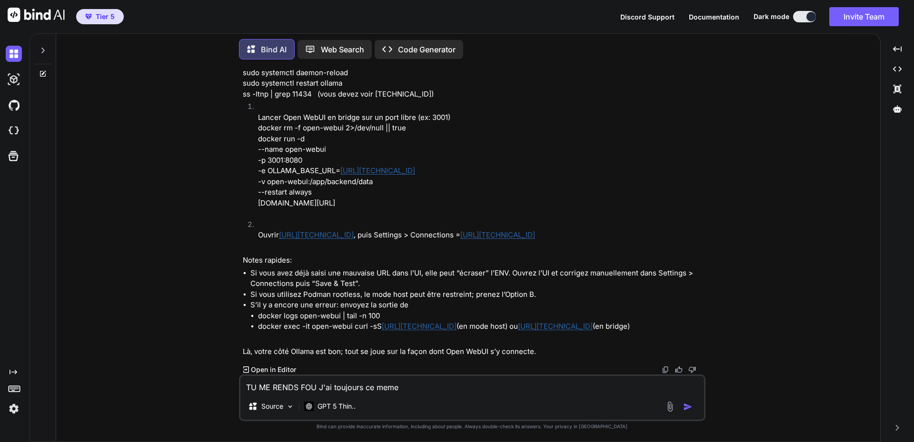
type textarea "TU ME RENDS FOU J'ai toujours ce meme m"
type textarea "x"
type textarea "TU ME RENDS FOU J'ai toujours ce meme me"
type textarea "x"
type textarea "TU ME RENDS FOU J'ai toujours ce meme mes"
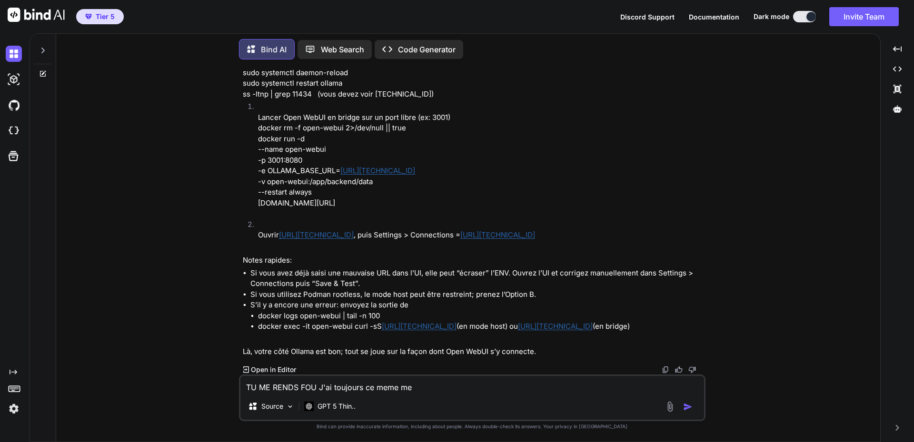
type textarea "x"
type textarea "TU ME RENDS FOU J'ai toujours ce meme mess"
type textarea "x"
type textarea "TU ME RENDS FOU J'ai toujours ce meme messa"
type textarea "x"
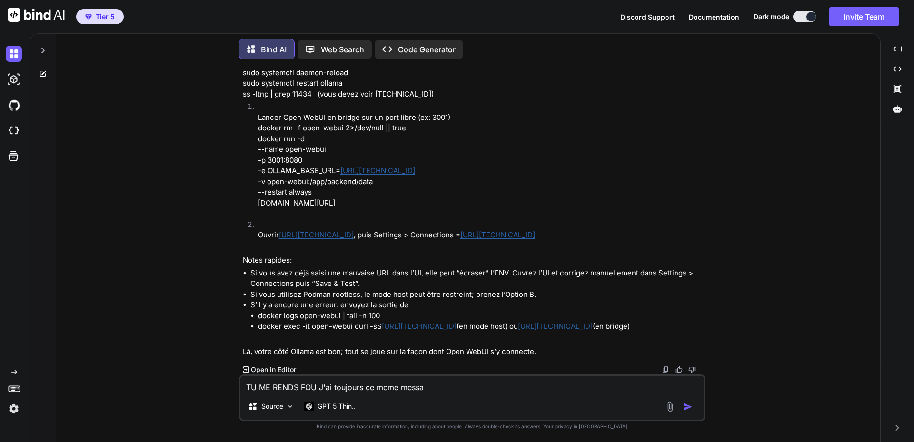
type textarea "TU ME RENDS FOU J'ai toujours ce meme messag"
type textarea "x"
type textarea "TU ME RENDS FOU J'ai toujours ce meme message"
type textarea "x"
type textarea "TU ME RENDS FOU J'ai toujours ce meme message"
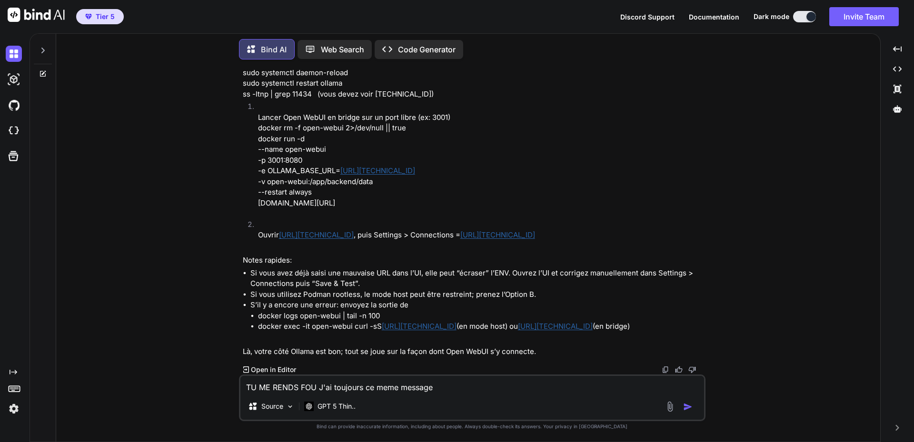
type textarea "x"
type textarea "TU ME RENDS FOU J'ai toujours ce meme message d"
type textarea "x"
type textarea "TU ME RENDS FOU J'ai toujours ce meme message d'"
type textarea "x"
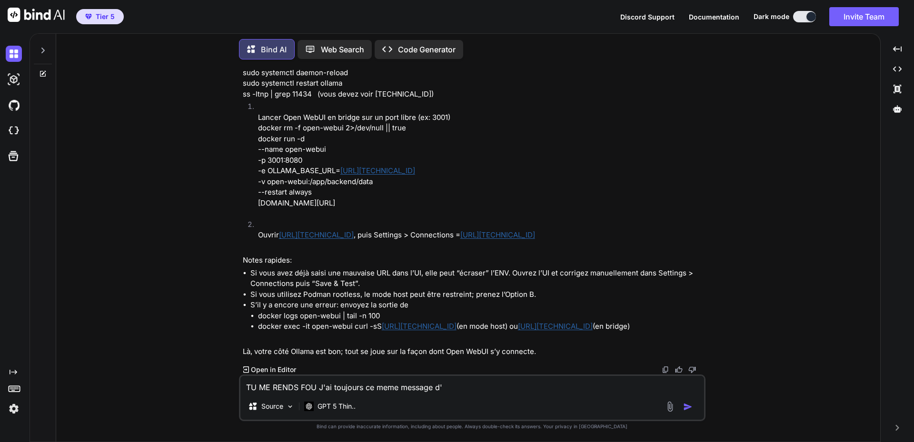
type textarea "TU ME RENDS FOU J'ai toujours ce meme message d'e"
type textarea "x"
type textarea "TU ME RENDS FOU J'ai toujours ce meme message d'er"
type textarea "x"
type textarea "TU ME RENDS FOU J'ai toujours ce meme message d'err"
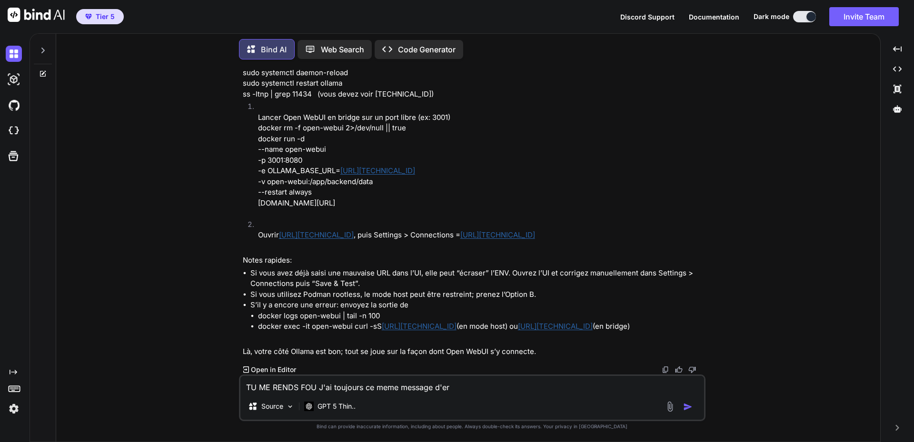
type textarea "x"
type textarea "TU ME RENDS FOU J'ai toujours ce meme message d'erre"
type textarea "x"
type textarea "TU ME RENDS FOU J'ai toujours ce meme message d'erreu"
type textarea "x"
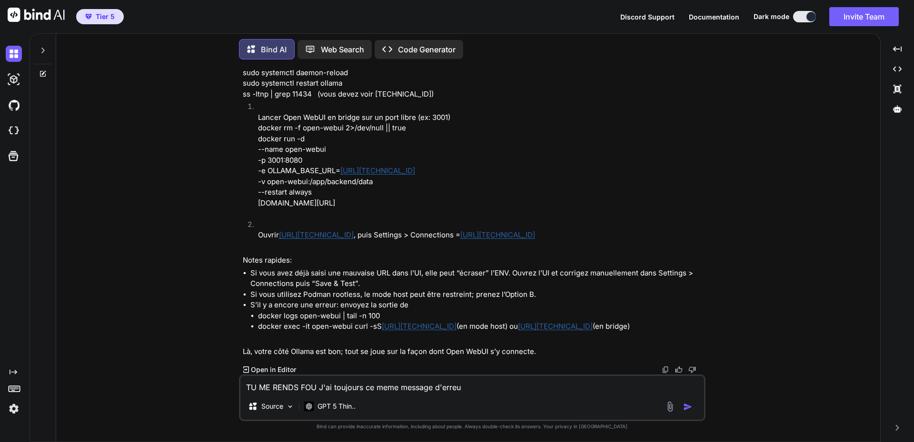
type textarea "TU ME RENDS FOU J'ai toujours ce meme message d'erreur"
type textarea "x"
type textarea "TU ME RENDS FOU J'ai toujours ce meme message d'erreur."
type textarea "x"
type textarea "TU ME RENDS FOU J'ai toujours ce meme message d'erreur."
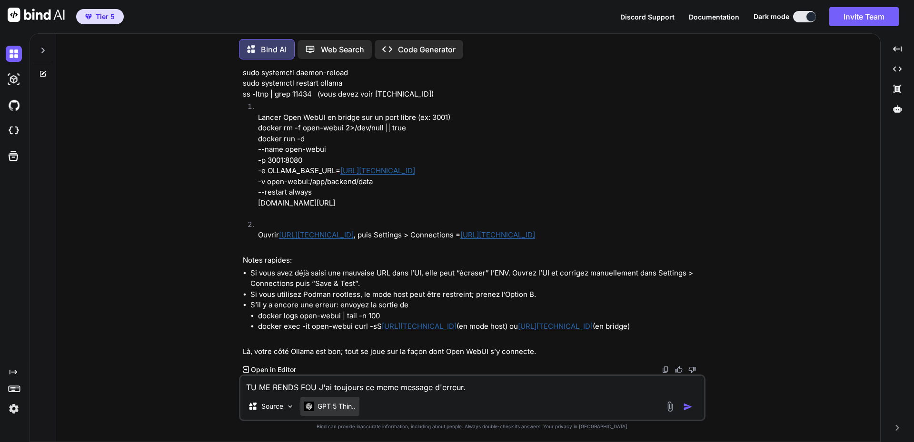
click at [332, 403] on p "GPT 5 Thin.." at bounding box center [337, 407] width 38 height 10
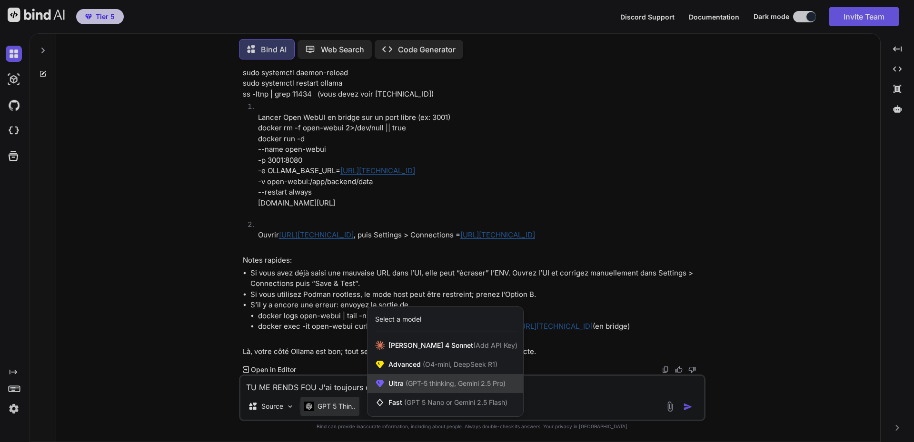
click at [456, 380] on span "(GPT-5 thinking, Gemini 2.5 Pro)" at bounding box center [455, 383] width 102 height 8
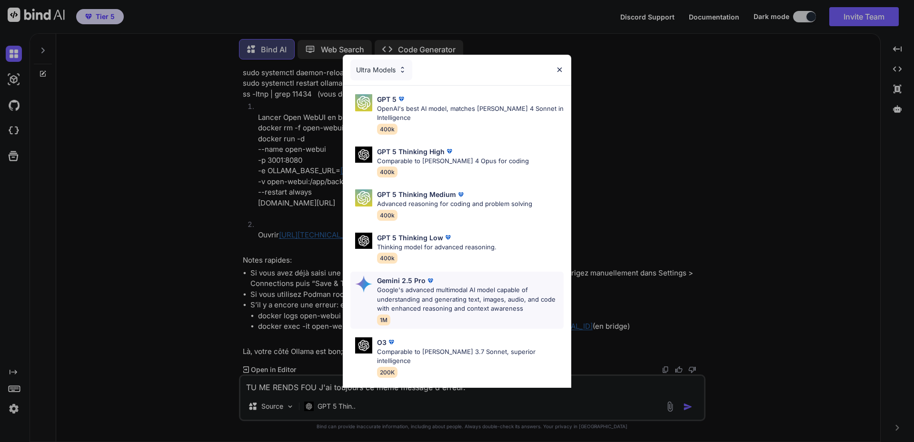
click at [414, 298] on p "Google's advanced multimodal AI model capable of understanding and generating t…" at bounding box center [470, 300] width 187 height 28
type textarea "x"
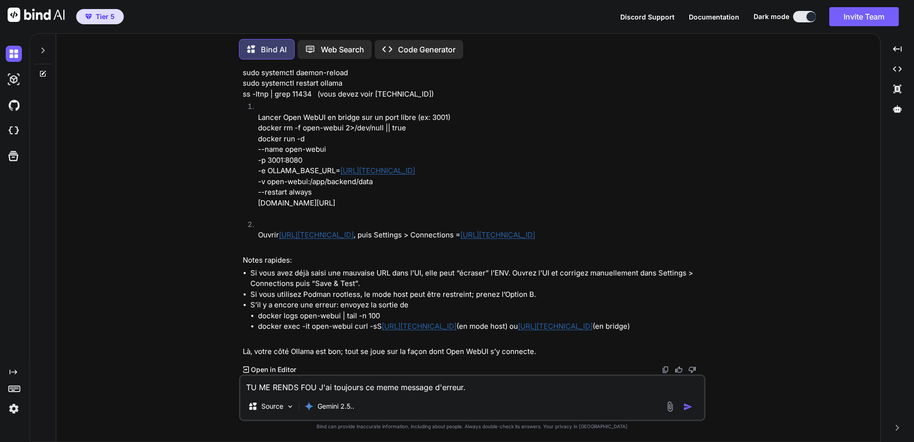
click at [494, 386] on textarea "TU ME RENDS FOU J'ai toujours ce meme message d'erreur." at bounding box center [472, 384] width 464 height 17
type textarea "TU ME RENDS FOU J'ai toujours ce meme message d'erreur."
type textarea "x"
type textarea "TU ME RENDS FOU J'ai toujours ce meme message d'erreur. f"
type textarea "x"
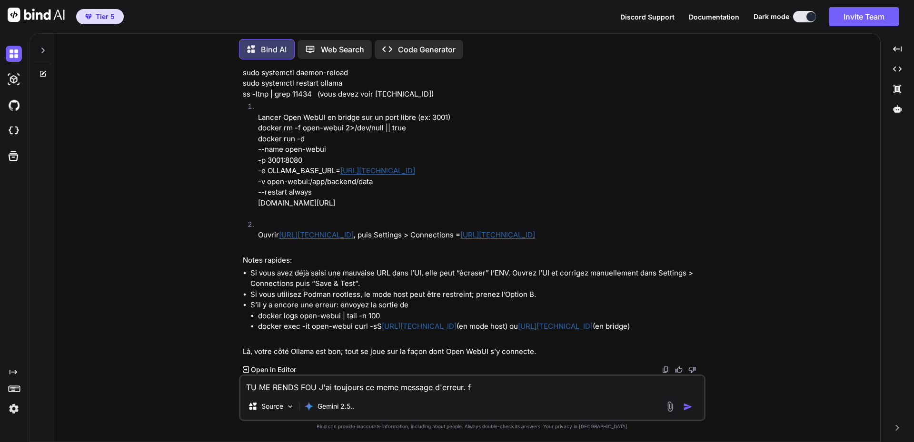
type textarea "TU ME RENDS FOU J'ai toujours ce meme message d'erreur. fa"
type textarea "x"
type textarea "TU ME RENDS FOU J'ai toujours ce meme message d'erreur. fai"
type textarea "x"
type textarea "TU ME RENDS FOU J'ai toujours ce meme message d'erreur. fais"
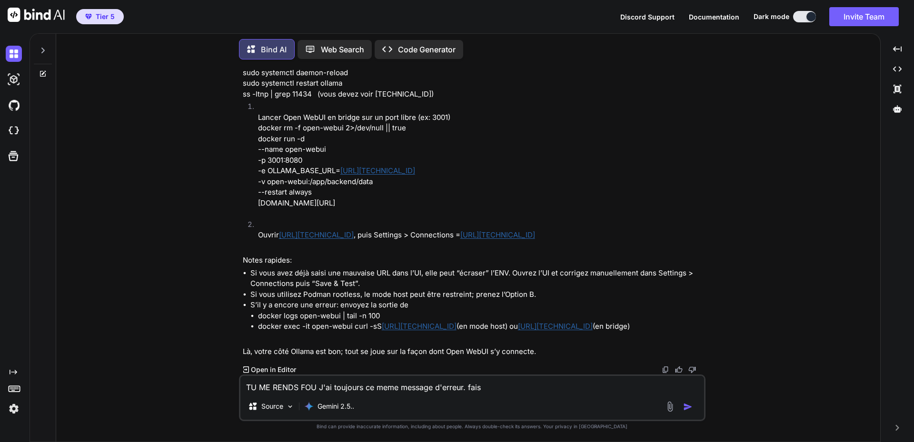
type textarea "x"
type textarea "TU ME RENDS FOU J'ai toujours ce meme message d'erreur. fais"
type textarea "x"
type textarea "TU ME RENDS FOU J'ai toujours ce meme message d'erreur. fais u"
type textarea "x"
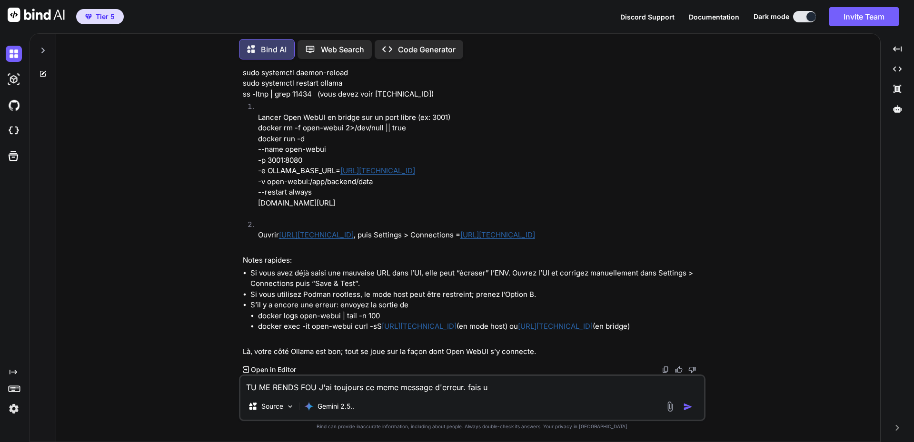
type textarea "TU ME RENDS FOU J'ai toujours ce meme message d'erreur. fais un"
type textarea "x"
type textarea "TU ME RENDS FOU J'ai toujours ce meme message d'erreur. fais un"
type textarea "x"
type textarea "TU ME RENDS FOU J'ai toujours ce meme message d'erreur. fais un d"
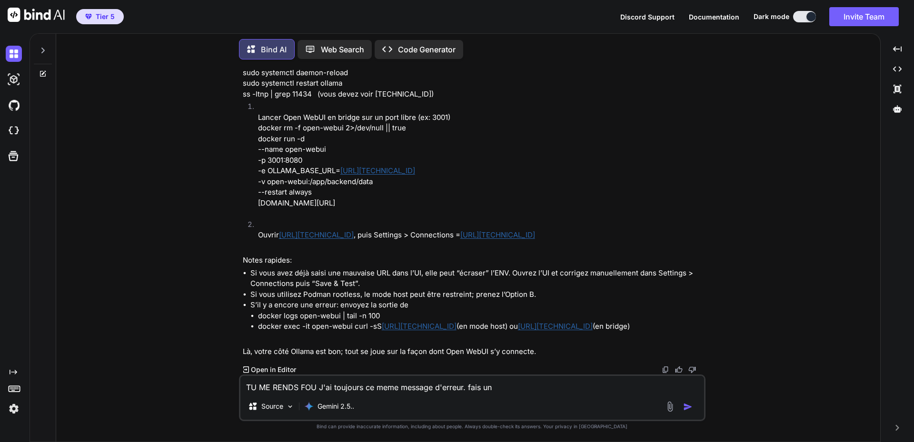
type textarea "x"
type textarea "TU ME RENDS FOU J'ai toujours ce meme message d'erreur. fais un di"
type textarea "x"
type textarea "TU ME RENDS FOU J'ai toujours ce meme message d'erreur. fais un dia"
type textarea "x"
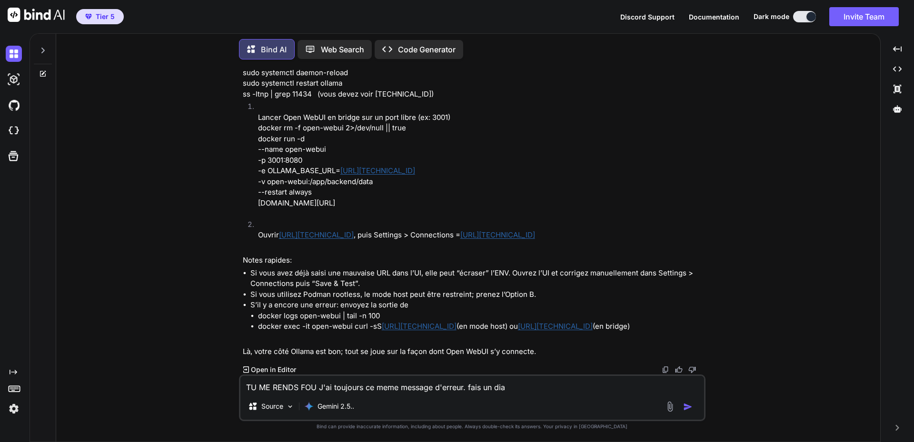
type textarea "TU ME RENDS FOU J'ai toujours ce meme message d'erreur. fais un diag"
type textarea "x"
type textarea "TU ME RENDS FOU J'ai toujours ce meme message d'erreur. fais un diagn"
type textarea "x"
type textarea "TU ME RENDS FOU J'ai toujours ce meme message d'erreur. fais un diagno"
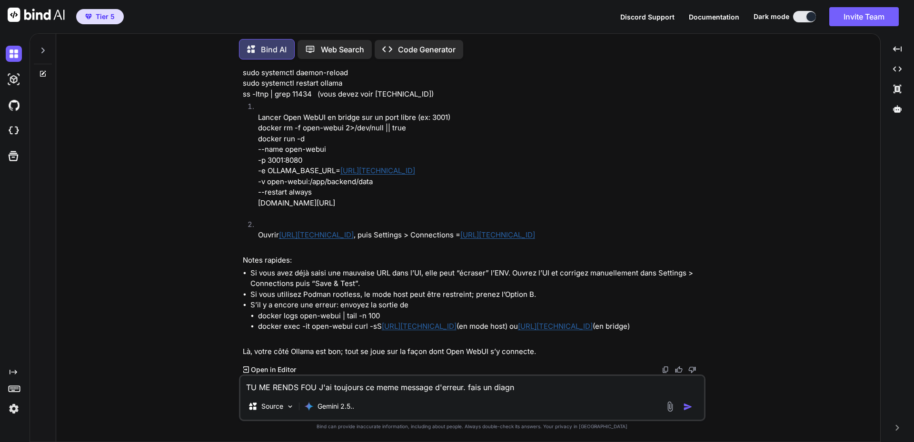
type textarea "x"
type textarea "TU ME RENDS FOU J'ai toujours ce meme message d'erreur. fais un diagnos"
type textarea "x"
type textarea "TU ME RENDS FOU J'ai toujours ce meme message d'erreur. fais un diagnost"
type textarea "x"
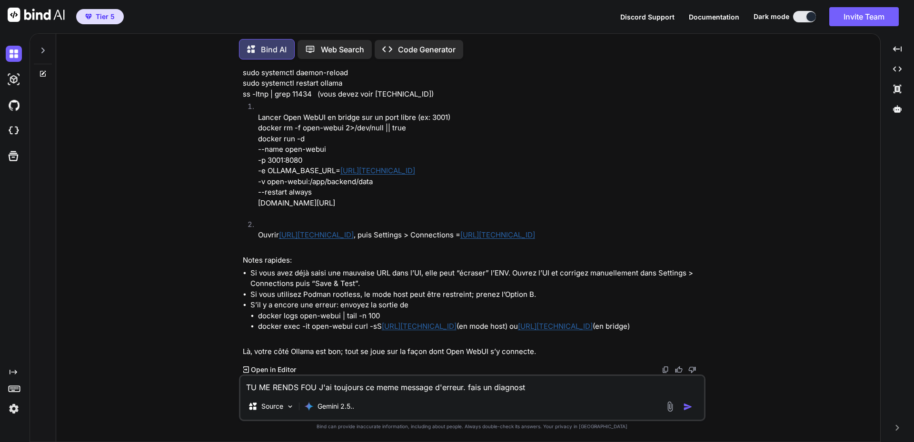
type textarea "TU ME RENDS FOU J'ai toujours ce meme message d'erreur. fais un diagnosti"
type textarea "x"
type textarea "TU ME RENDS FOU J'ai toujours ce meme message d'erreur. fais un diagnostic"
type textarea "x"
type textarea "TU ME RENDS FOU J'ai toujours ce meme message d'erreur. fais un diagnostic"
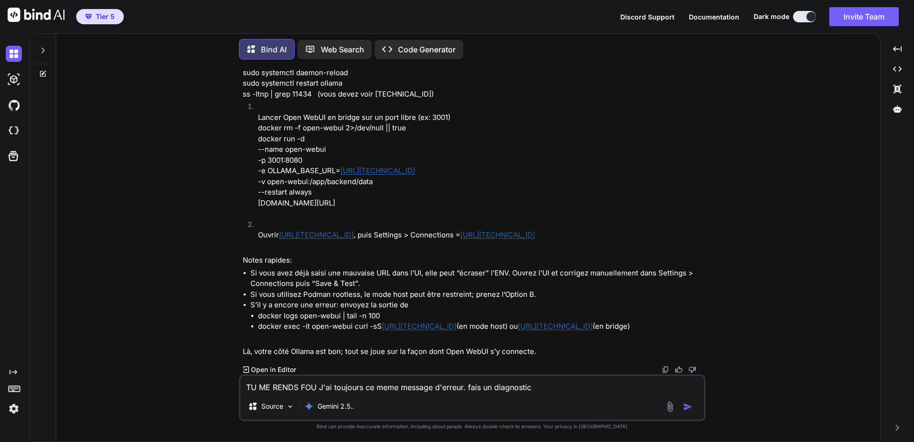
type textarea "x"
type textarea "TU ME RENDS FOU J'ai toujours ce meme message d'erreur. fais un diagnostic e"
type textarea "x"
type textarea "TU ME RENDS FOU J'ai toujours ce meme message d'erreur. fais un diagnostic et"
type textarea "x"
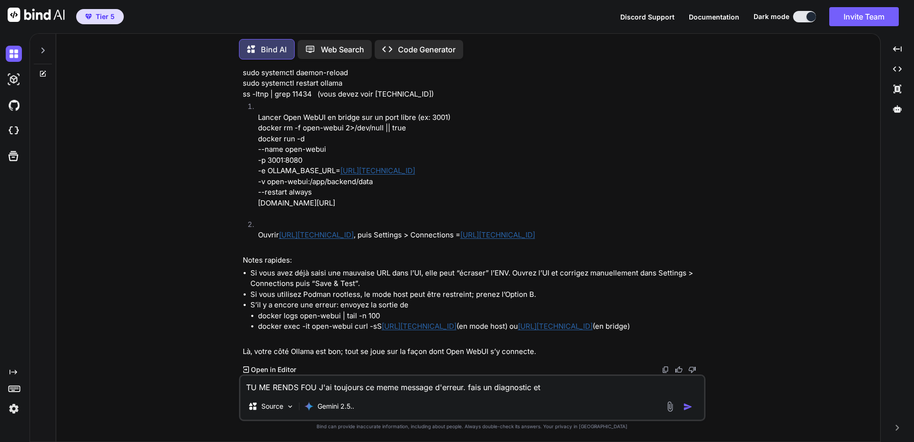
type textarea "TU ME RENDS FOU J'ai toujours ce meme message d'erreur. fais un diagnostic et"
type textarea "x"
type textarea "TU ME RENDS FOU J'ai toujours ce meme message d'erreur. fais un diagnostic et r"
type textarea "x"
type textarea "TU ME RENDS FOU J'ai toujours ce meme message d'erreur. fais un diagnostic et ro"
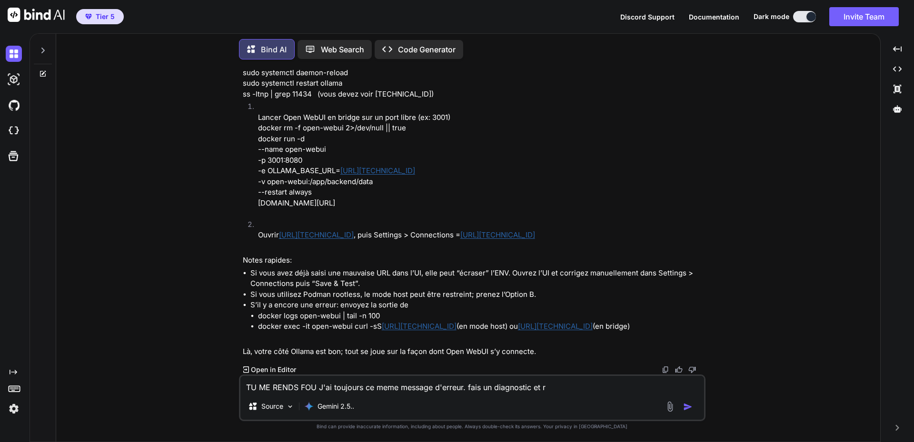
type textarea "x"
type textarea "TU ME RENDS FOU J'ai toujours ce meme message d'erreur. fais un diagnostic et r"
type textarea "x"
type textarea "TU ME RENDS FOU J'ai toujours ce meme message d'erreur. fais un diagnostic et re"
type textarea "x"
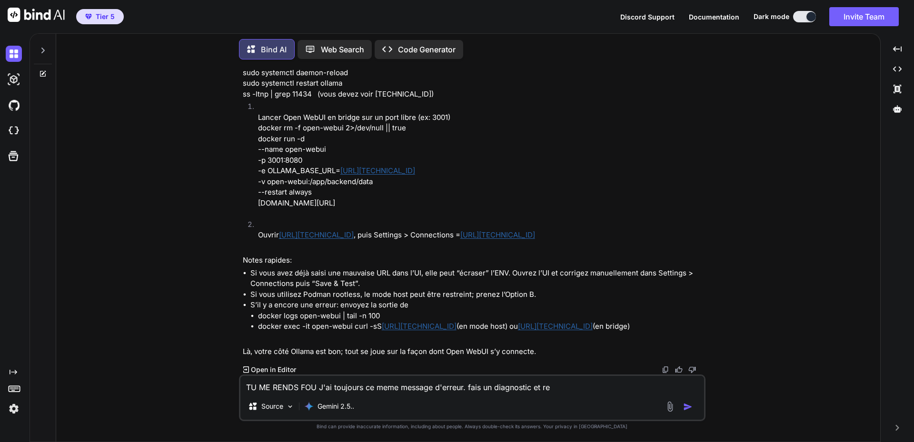
type textarea "TU ME RENDS FOU J'ai toujours ce meme message d'erreur. fais un diagnostic et r…"
type textarea "x"
type textarea "TU ME RENDS FOU J'ai toujours ce meme message d'erreur. fais un diagnostic et r…"
type textarea "x"
type textarea "TU ME RENDS FOU J'ai toujours ce meme message d'erreur. fais un diagnostic et r…"
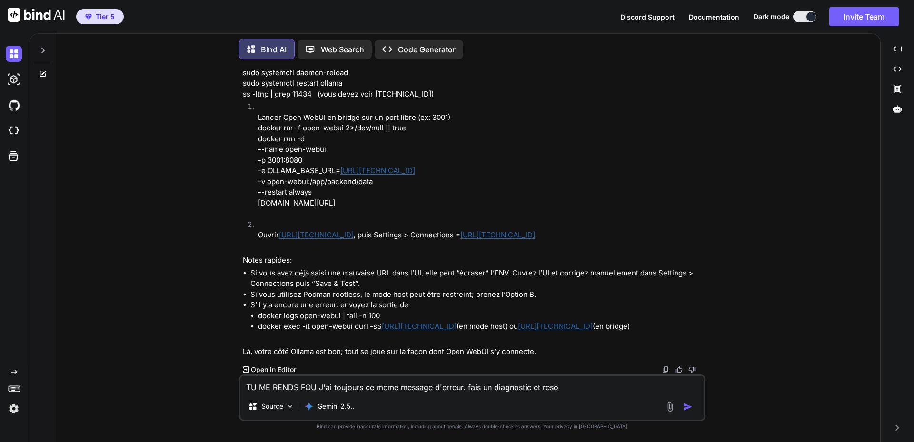
type textarea "x"
type textarea "TU ME RENDS FOU J'ai toujours ce meme message d'erreur. fais un diagnostic et r…"
type textarea "x"
type textarea "TU ME RENDS FOU J'ai toujours ce meme message d'erreur. fais un diagnostic et r…"
type textarea "x"
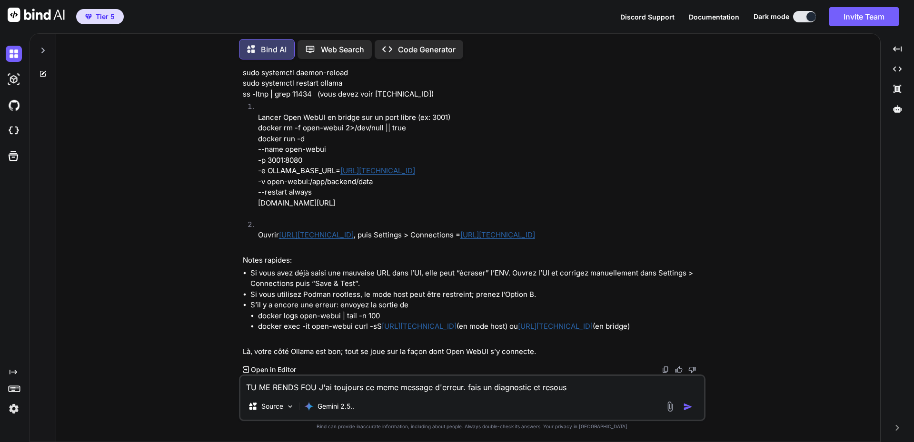
type textarea "TU ME RENDS FOU J'ai toujours ce meme message d'erreur. fais un diagnostic et r…"
type textarea "x"
type textarea "TU ME RENDS FOU J'ai toujours ce meme message d'erreur. fais un diagnostic et r…"
type textarea "x"
type textarea "TU ME RENDS FOU J'ai toujours ce meme message d'erreur. fais un diagnostic et r…"
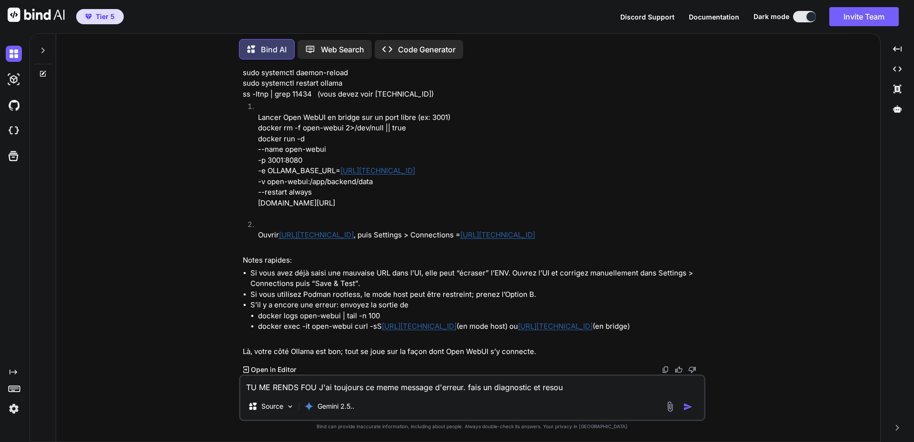
type textarea "x"
type textarea "TU ME RENDS FOU J'ai toujours ce meme message d'erreur. fais un diagnostic et r…"
type textarea "x"
type textarea "TU ME RENDS FOU J'ai toujours ce meme message d'erreur. fais un diagnostic et r…"
type textarea "x"
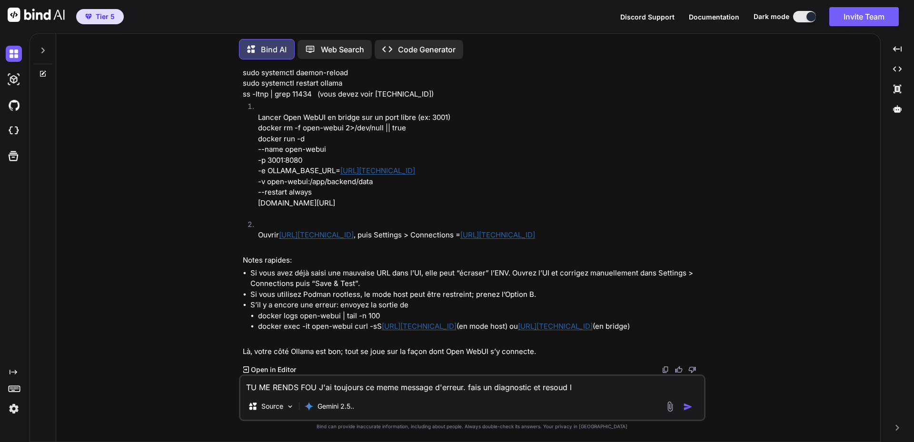
type textarea "TU ME RENDS FOU J'ai toujours ce meme message d'erreur. fais un diagnostic et r…"
type textarea "x"
type textarea "TU ME RENDS FOU J'ai toujours ce meme message d'erreur. fais un diagnostic et r…"
type textarea "x"
type textarea "TU ME RENDS FOU J'ai toujours ce meme message d'erreur. fais un diagnostic et r…"
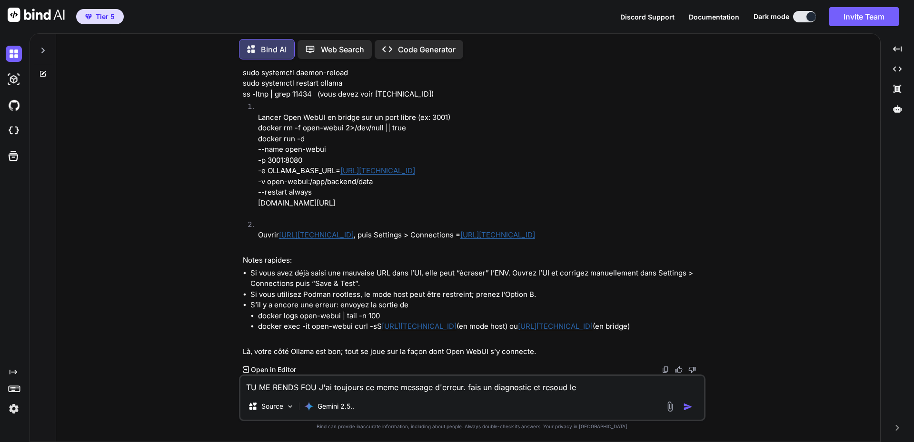
type textarea "x"
type textarea "TU ME RENDS FOU J'ai toujours ce meme message d'erreur. fais un diagnostic et r…"
type textarea "x"
type textarea "TU ME RENDS FOU J'ai toujours ce meme message d'erreur. fais un diagnostic et r…"
type textarea "x"
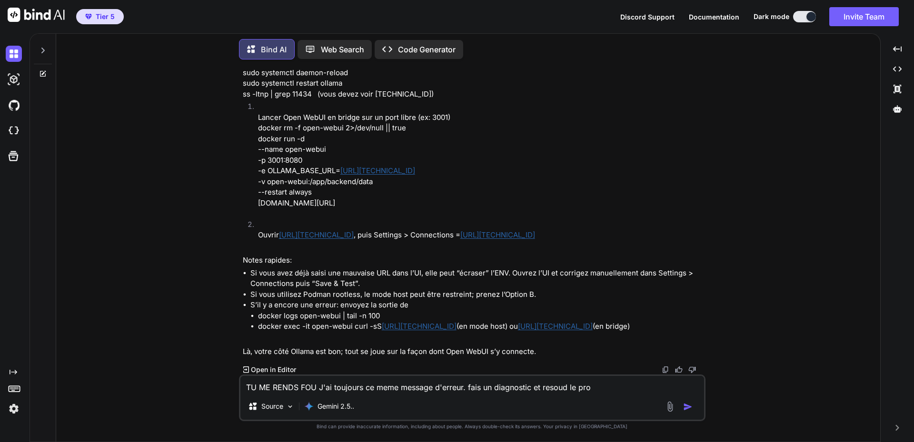
type textarea "TU ME RENDS FOU J'ai toujours ce meme message d'erreur. fais un diagnostic et r…"
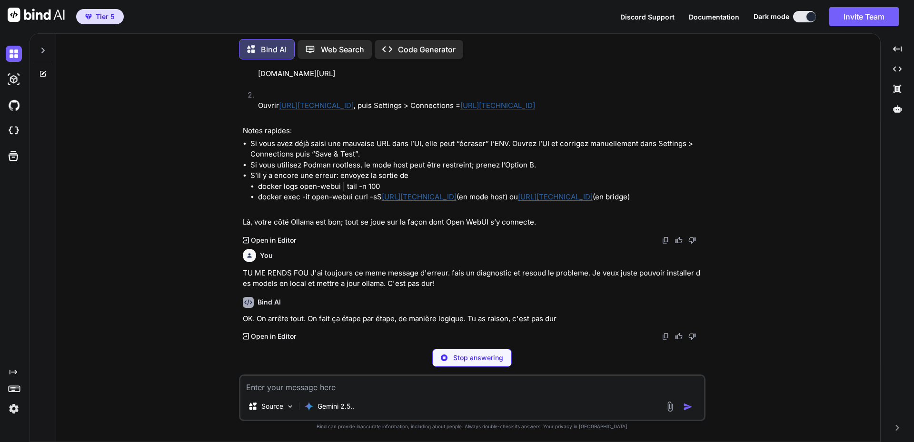
scroll to position [4165, 0]
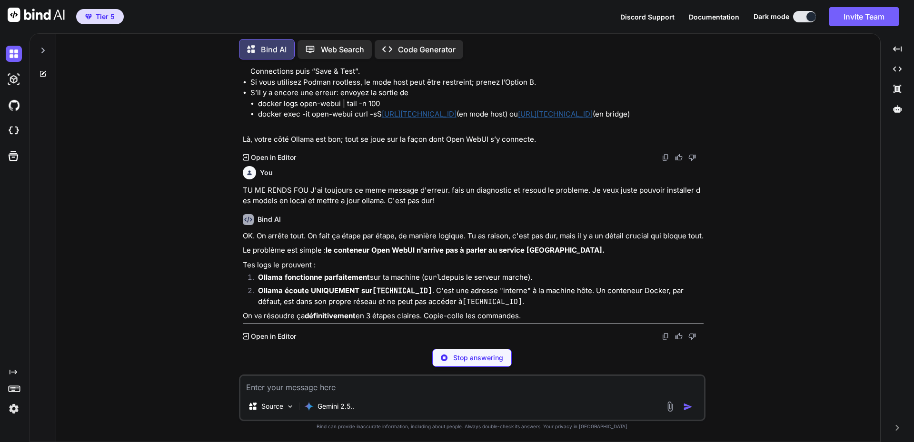
click at [325, 242] on p "OK. On arrête tout. On fait ça étape par étape, de manière logique. Tu as raiso…" at bounding box center [473, 236] width 461 height 11
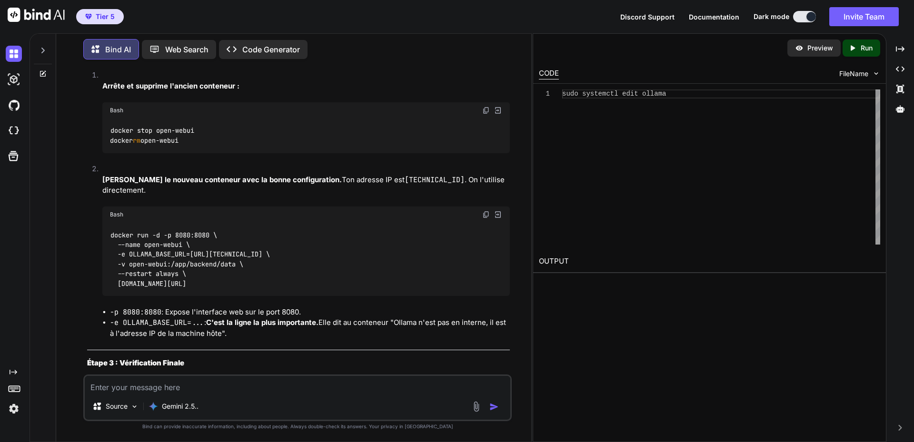
scroll to position [4599, 0]
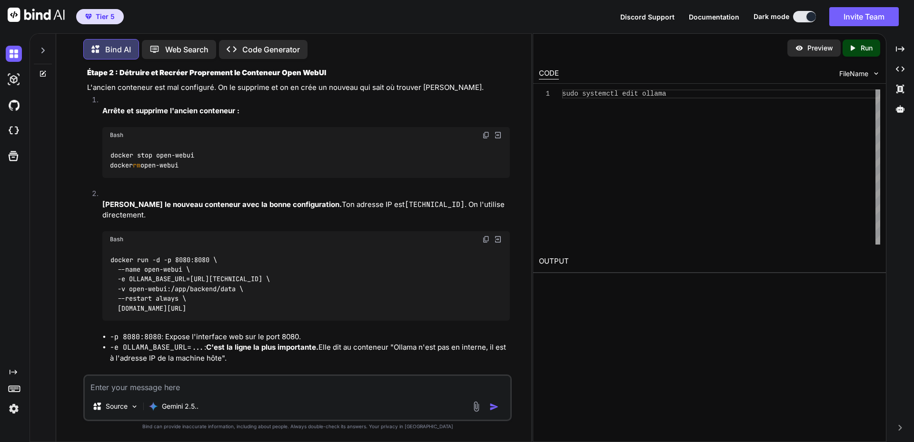
drag, startPoint x: 110, startPoint y: 265, endPoint x: 250, endPoint y: 270, distance: 140.6
copy code "Environment = "OLLAMA_HOST=0.0.0.0""
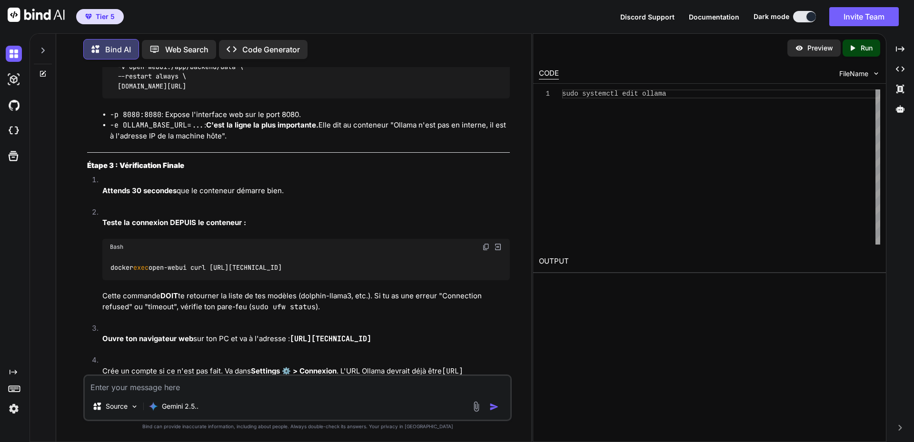
scroll to position [4837, 0]
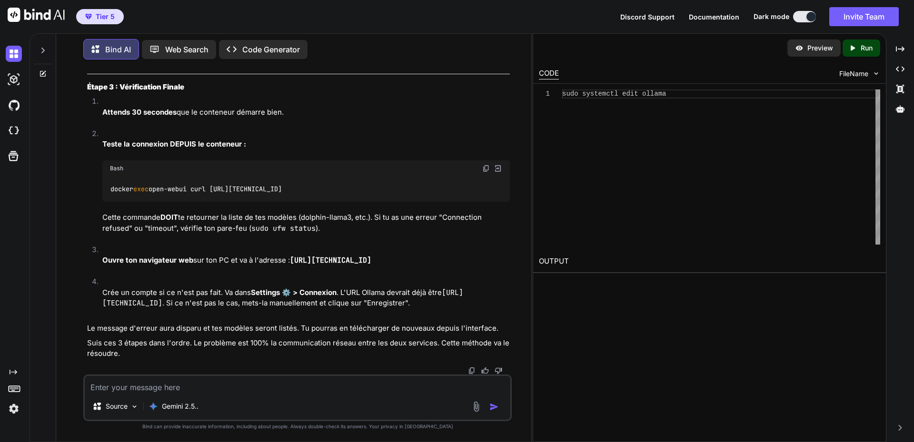
scroll to position [4932, 0]
click at [229, 385] on textarea at bounding box center [298, 384] width 426 height 17
paste textarea "sudo systemctl edit ollama Editing "/etc/systemd/system/ollama.service.d/overri…"
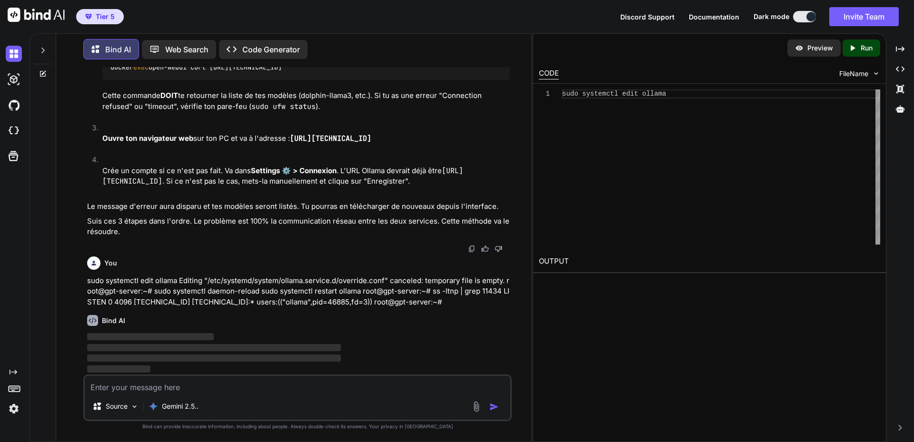
scroll to position [5482, 0]
click at [415, 245] on div at bounding box center [298, 249] width 423 height 8
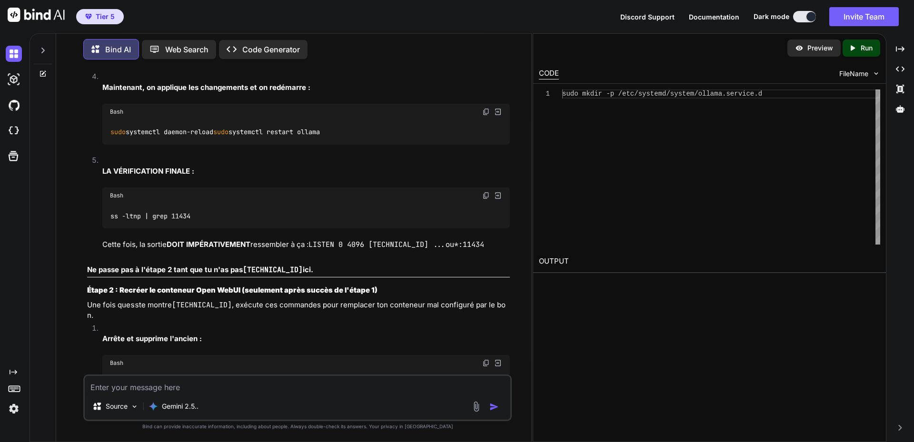
scroll to position [5816, 0]
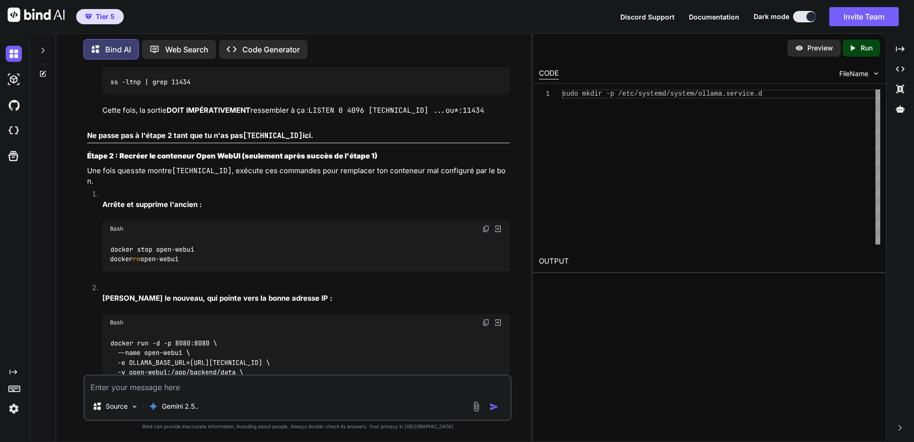
scroll to position [5911, 0]
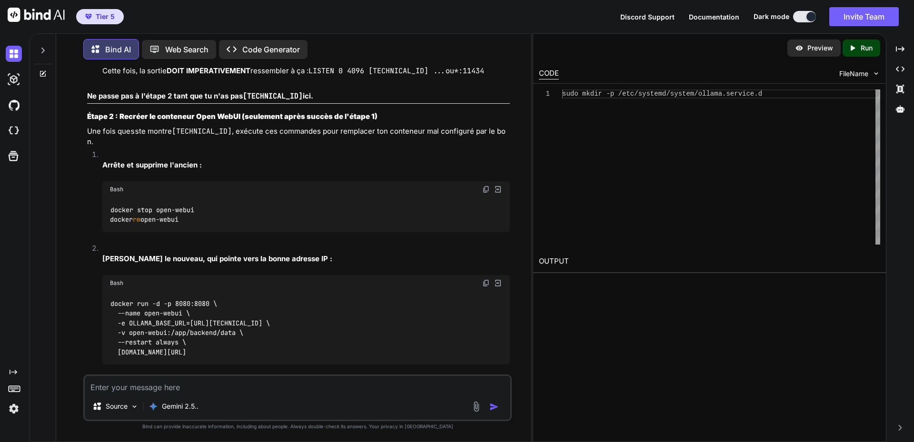
scroll to position [5958, 0]
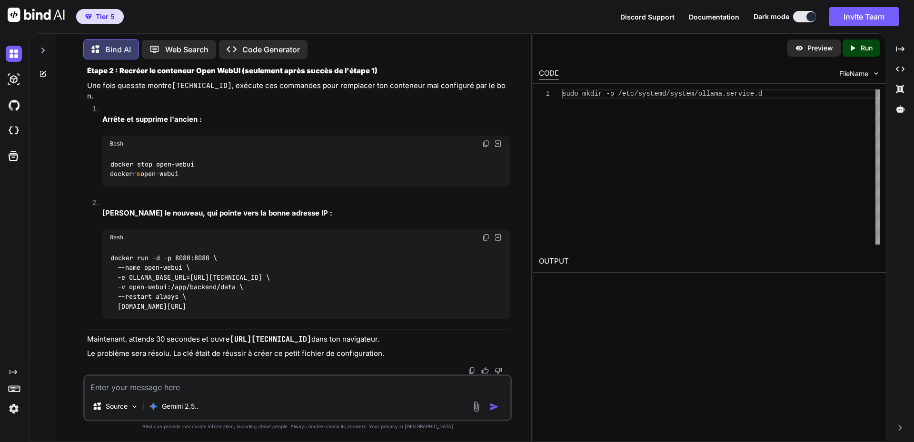
scroll to position [6054, 0]
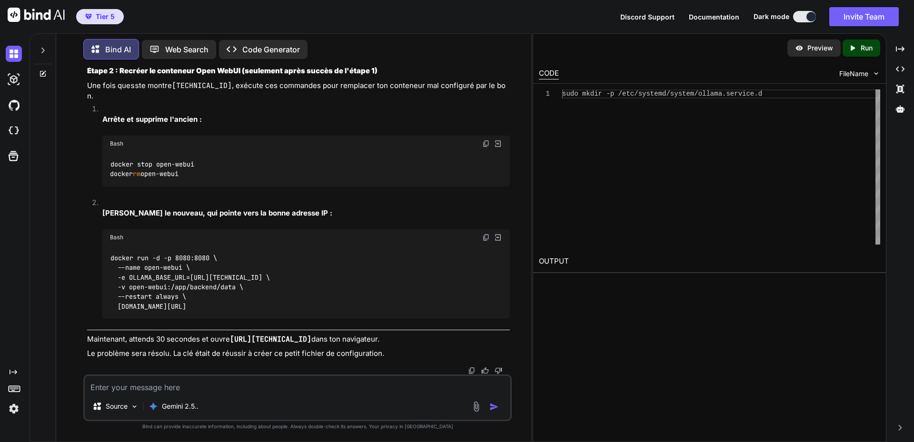
click at [179, 383] on textarea at bounding box center [298, 384] width 426 height 17
paste textarea "sudo systemctl edit ollama Editing "/etc/systemd/system/ollama.service.d/overri…"
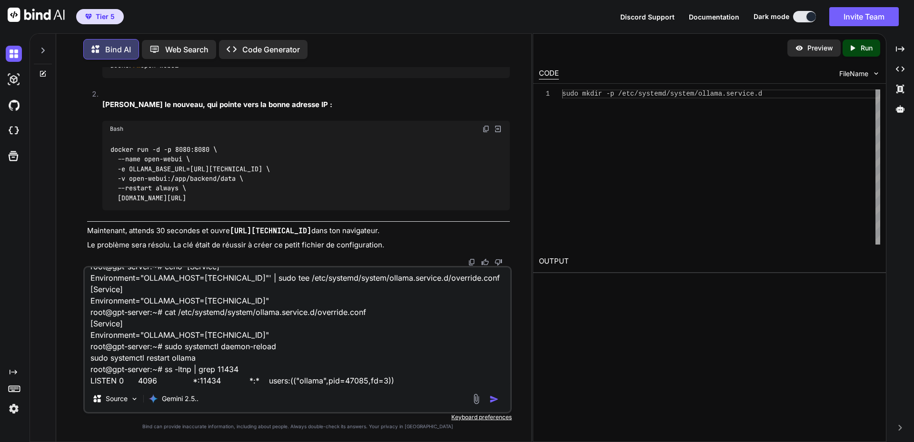
click at [495, 400] on img "button" at bounding box center [494, 400] width 10 height 10
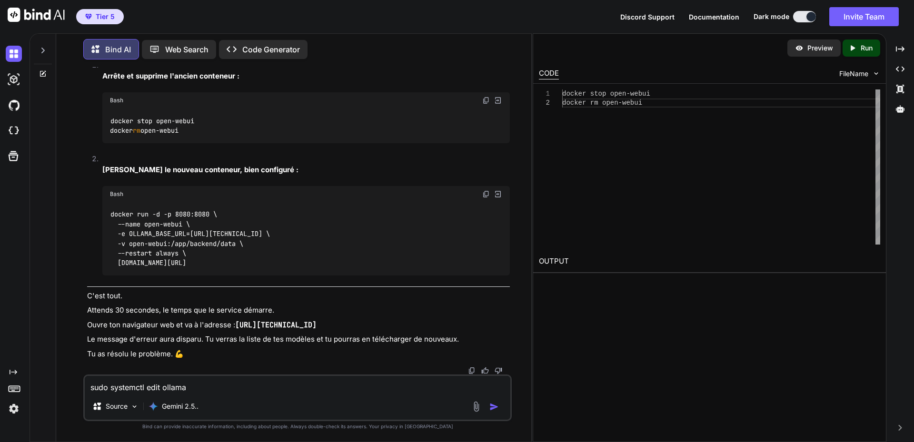
scroll to position [7007, 0]
drag, startPoint x: 434, startPoint y: 284, endPoint x: 428, endPoint y: 286, distance: 5.9
click at [434, 276] on div "docker run -d -p 8080:8080 \ --name open-webui \ -e OLLAMA_BASE_URL=http://192.…" at bounding box center [306, 238] width 408 height 73
click at [205, 389] on textarea "sudo systemctl edit ollama Editing "/etc/systemd/system/ollama.service.d/overri…" at bounding box center [298, 384] width 426 height 17
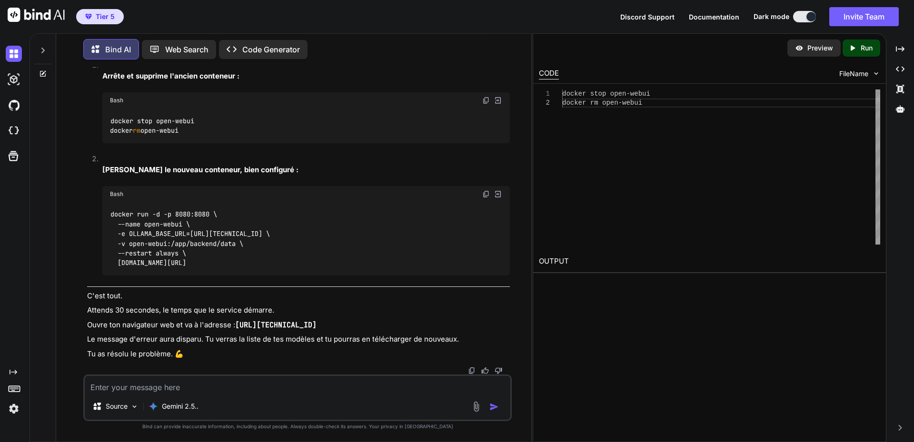
paste textarea "# sudo systemctl edit ollama Editing "/etc/systemd/system/ollama.service.d/over…"
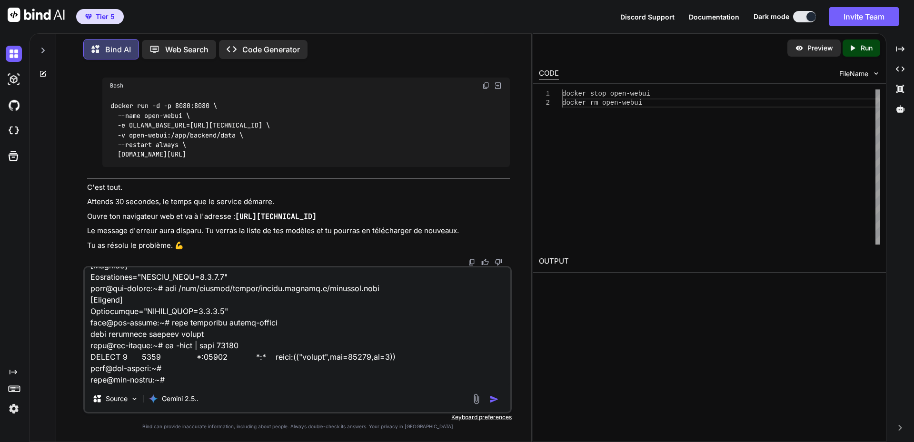
scroll to position [7007, 0]
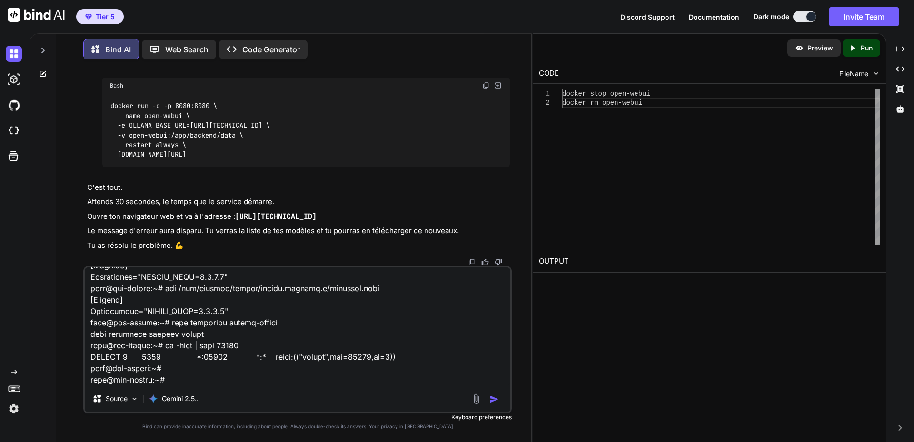
drag, startPoint x: 89, startPoint y: 72, endPoint x: 213, endPoint y: 102, distance: 128.2
click at [198, 384] on textarea at bounding box center [298, 327] width 426 height 118
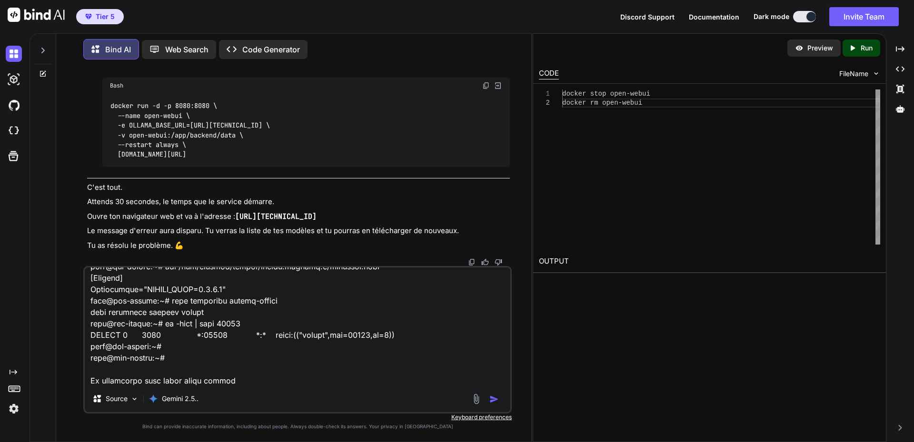
scroll to position [7041, 0]
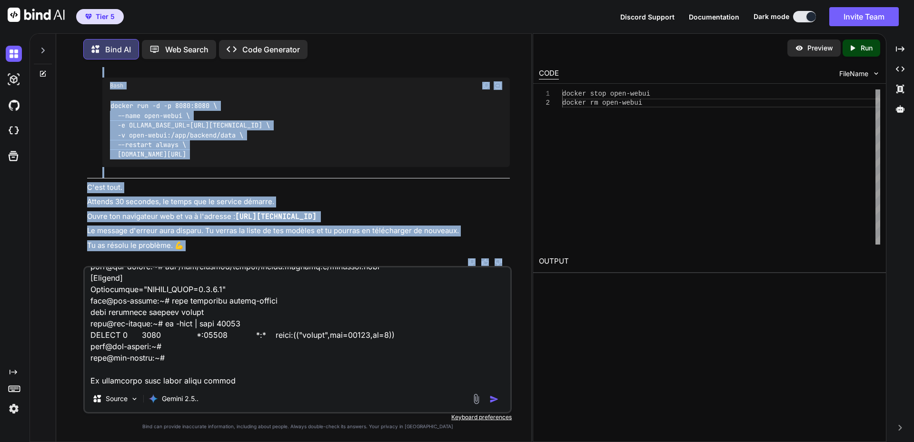
scroll to position [7163, 0]
drag, startPoint x: 87, startPoint y: 74, endPoint x: 261, endPoint y: 156, distance: 192.7
click at [261, 156] on div "VICTOIRE ! Regarde cette ligne, c'est la preuve que tu as réussi : LISTEN 0 409…" at bounding box center [298, 37] width 423 height 427
copy div "Dernière étape : Lancer le bon conteneur Maintenant, on exécute la deuxième par…"
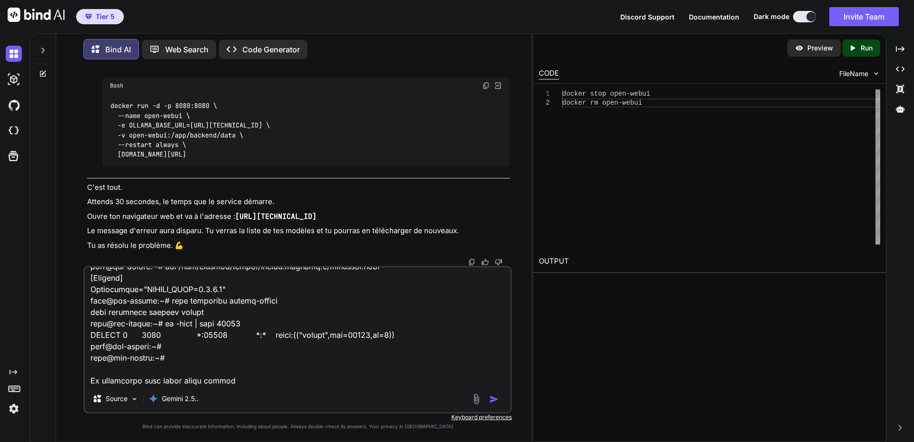
click at [248, 382] on textarea at bounding box center [298, 327] width 426 height 118
paste textarea "Dernière étape : Lancer le bon conteneur Maintenant, on exécute la deuxième par…"
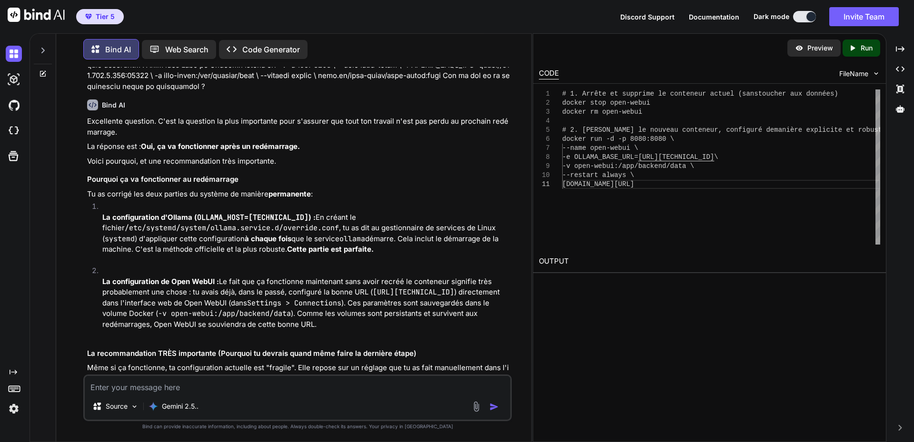
scroll to position [7009, 0]
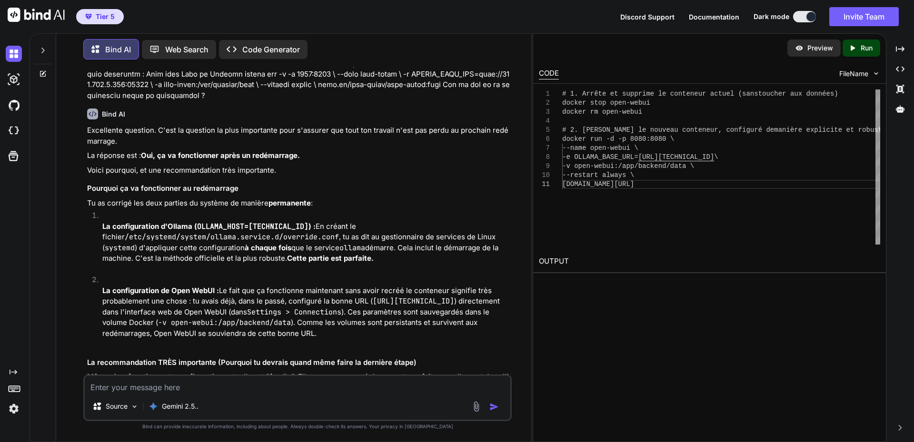
click at [312, 397] on div "Source Gemini 2.5.." at bounding box center [297, 398] width 428 height 47
click at [285, 391] on textarea at bounding box center [298, 384] width 426 height 17
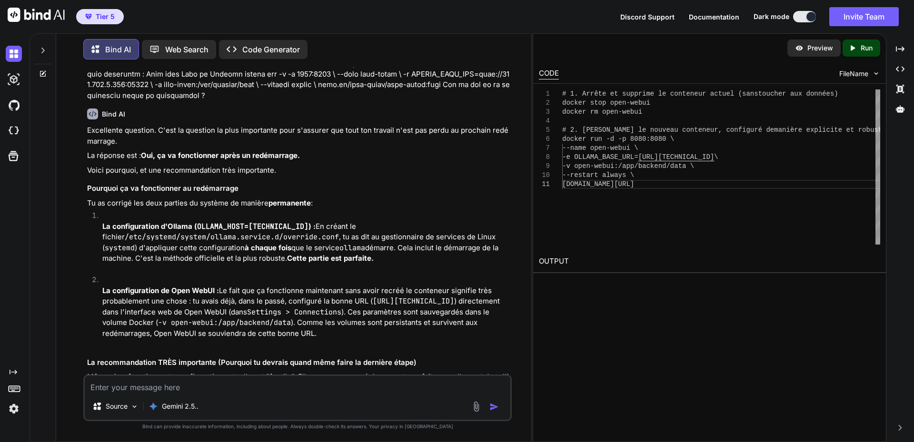
paste textarea "docker stop open-webui docker rm open-webui Error response from daemon: No such…"
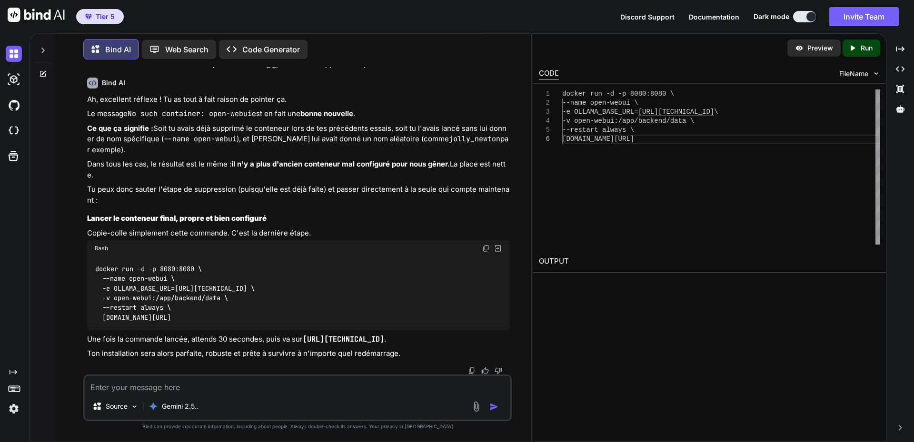
scroll to position [8187, 0]
click at [129, 387] on textarea at bounding box center [298, 384] width 426 height 17
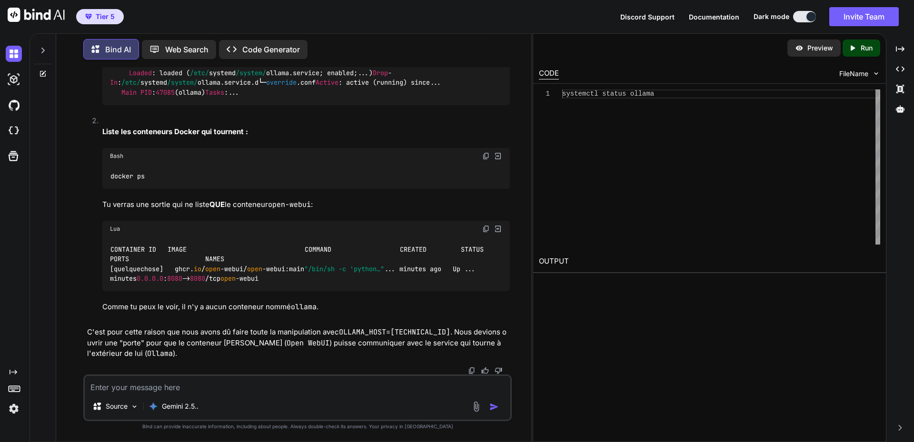
scroll to position [8523, 0]
drag, startPoint x: 132, startPoint y: 242, endPoint x: 176, endPoint y: 244, distance: 43.8
click at [193, 384] on textarea at bounding box center [298, 384] width 426 height 17
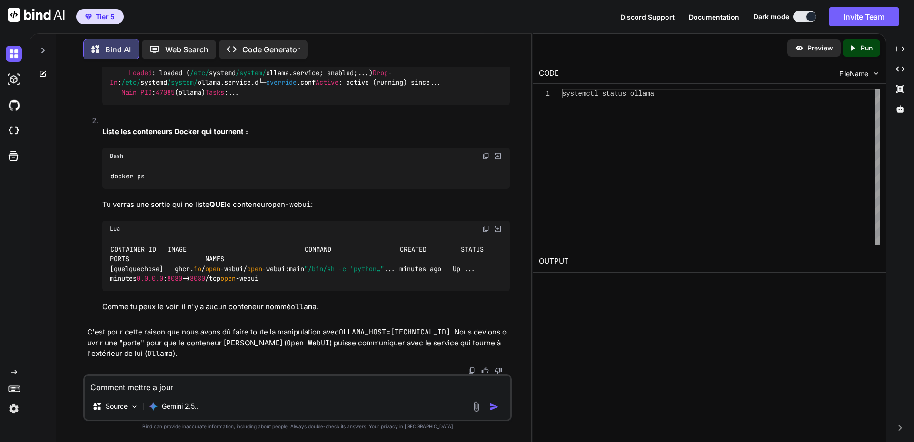
paste textarea "Open WebUI"
paste textarea "v0.6.26 (v0.6.32"
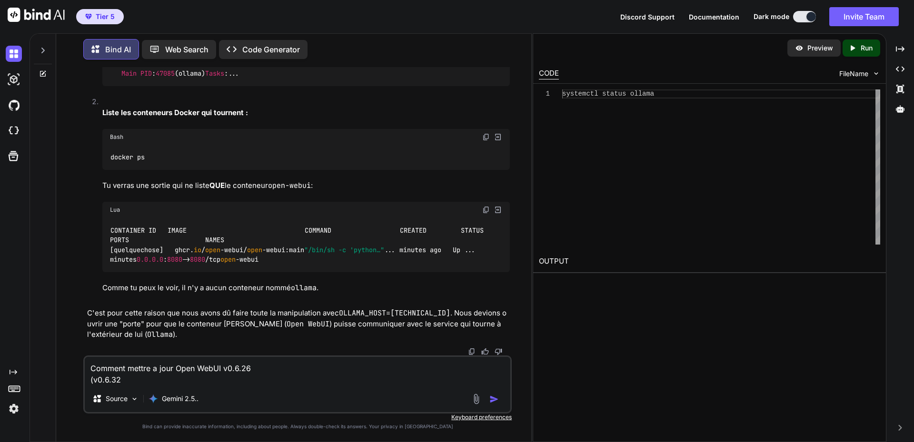
click at [286, 370] on textarea "Comment mettre a jour Open WebUI v0.6.26 (v0.6.32" at bounding box center [298, 371] width 426 height 29
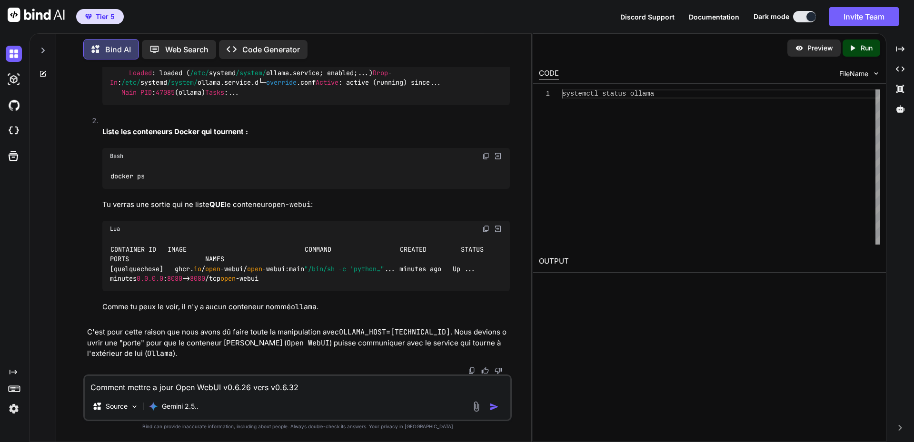
click at [356, 389] on textarea "Comment mettre a jour Open WebUI v0.6.26 vers v0.6.32" at bounding box center [298, 384] width 426 height 17
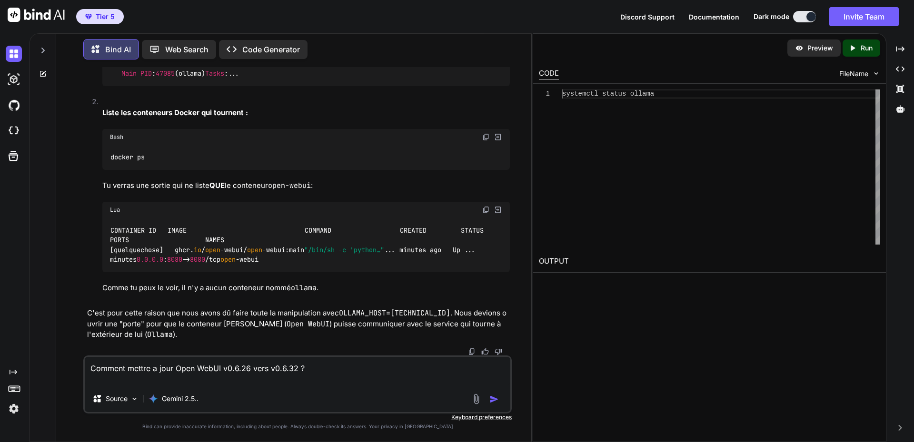
scroll to position [8713, 0]
click at [518, 196] on div "You Échec de la récupération des modèles Open WebUI: Server Connection Error C'…" at bounding box center [298, 254] width 468 height 375
click at [485, 141] on img at bounding box center [486, 137] width 8 height 8
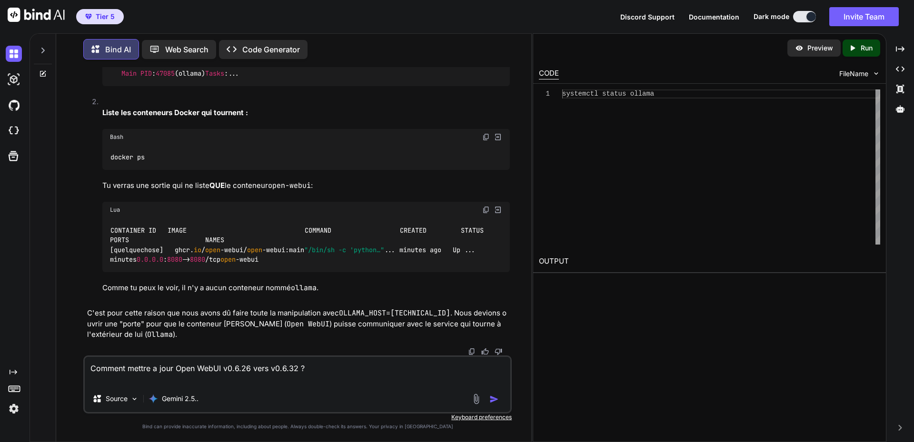
click at [515, 270] on div "You Échec de la récupération des modèles Open WebUI: Server Connection Error C'…" at bounding box center [298, 254] width 468 height 375
click at [328, 371] on textarea "Comment mettre a jour Open WebUI v0.6.26 vers v0.6.32 ?" at bounding box center [298, 371] width 426 height 29
click at [214, 379] on textarea "Comment mettre a jour Open WebUI v0.6.26 vers v0.6.32 ?" at bounding box center [298, 371] width 426 height 29
paste textarea "systemctl status ollama ● ollama.service - Ollama Service Loaded: loaded (/etc/…"
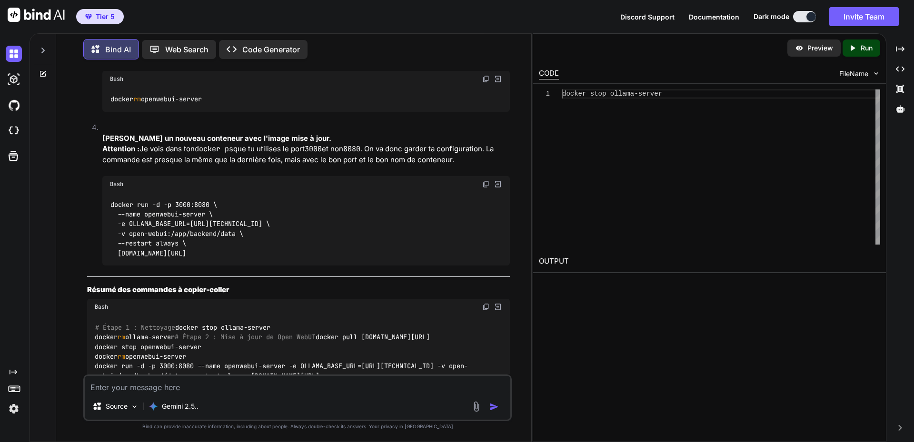
scroll to position [9500, 0]
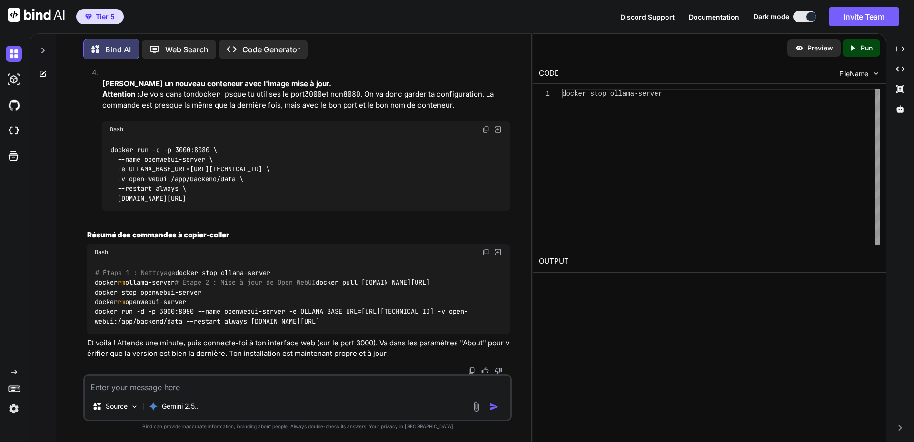
scroll to position [9786, 0]
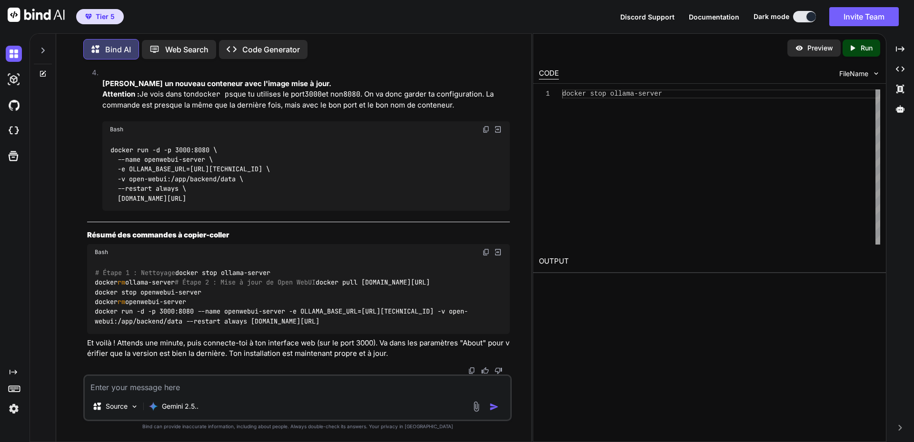
click at [486, 28] on img at bounding box center [486, 24] width 8 height 8
click at [486, 133] on img at bounding box center [486, 130] width 8 height 8
click at [118, 387] on textarea at bounding box center [298, 384] width 426 height 17
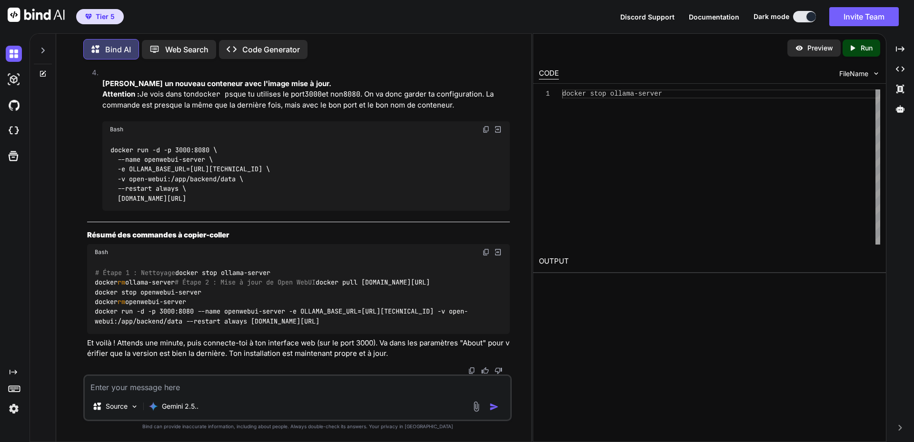
paste textarea "api/config:1 Failed to load resource: net::ERR_CONNECTION_REFUSED index.ts:1334…"
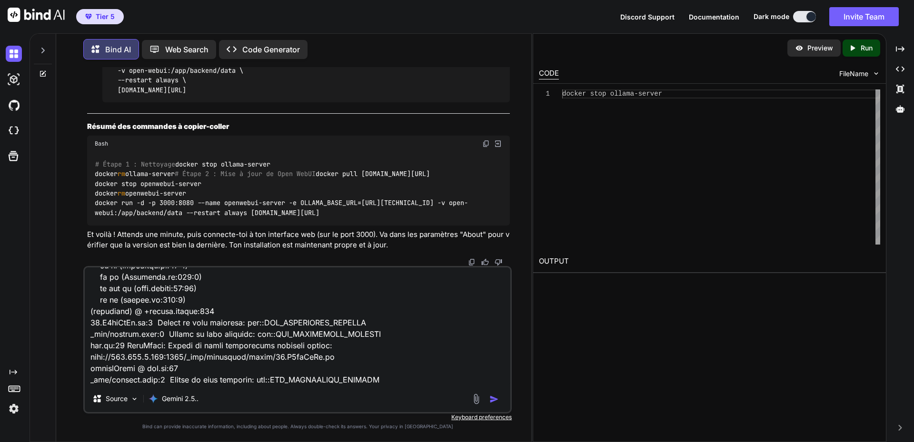
scroll to position [276, 0]
click at [131, 366] on textarea at bounding box center [298, 327] width 426 height 118
paste textarea "500: Internal Error"
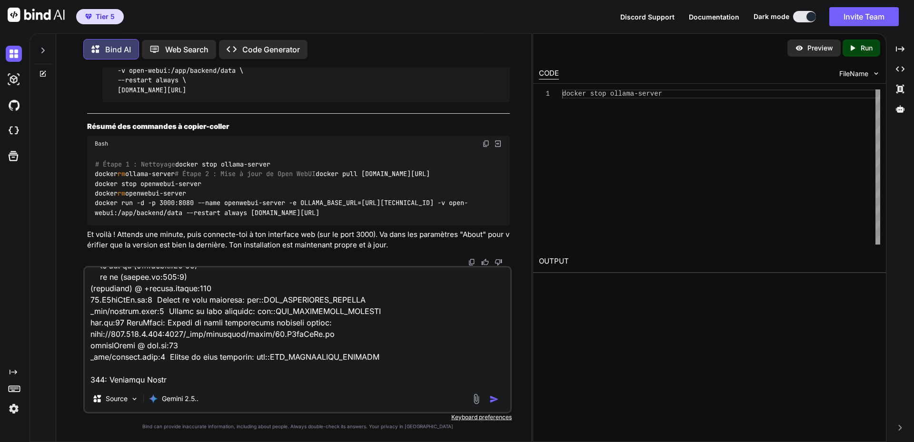
click at [138, 385] on textarea at bounding box center [298, 327] width 426 height 118
paste textarea "docker stop ollama-server ollama-server root@gpt-server:~# docker rm ollama-ser…"
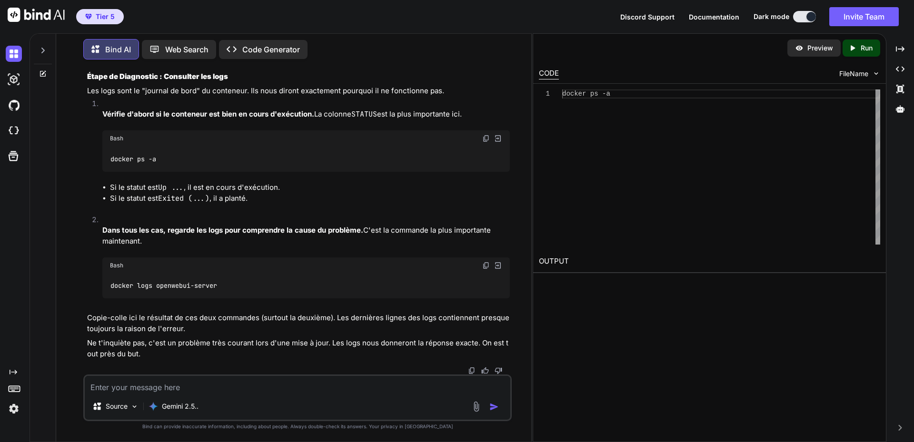
scroll to position [10840, 0]
click at [487, 139] on img at bounding box center [486, 139] width 8 height 8
click at [486, 267] on img at bounding box center [486, 266] width 8 height 8
click at [153, 387] on textarea at bounding box center [298, 384] width 426 height 17
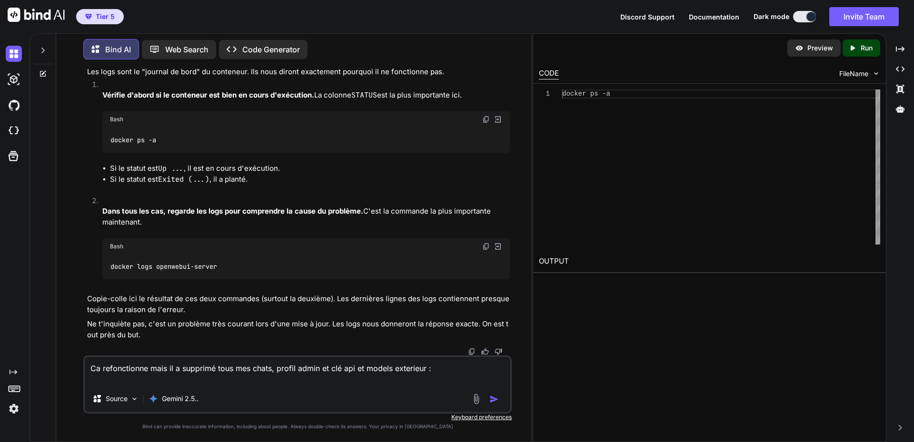
paste textarea "docker ps -a CONTAINER ID IMAGE COMMAND CREATED STATUS PORTS NAMES 354e793d09db…"
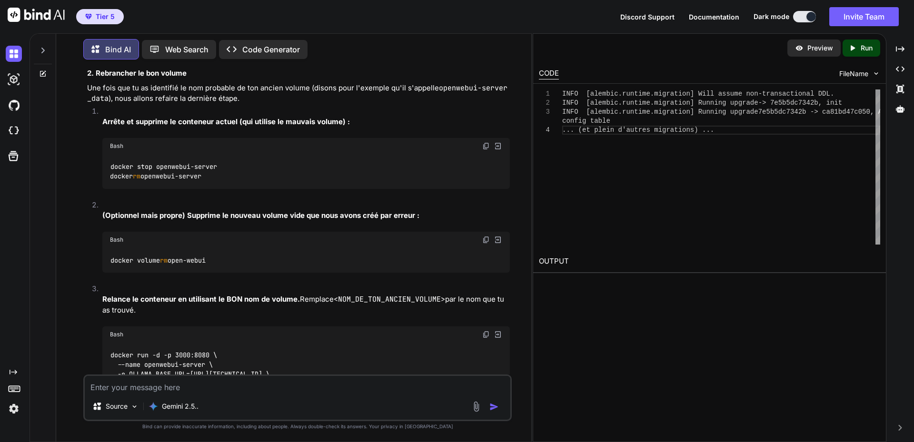
scroll to position [15961, 0]
